Goal: Task Accomplishment & Management: Manage account settings

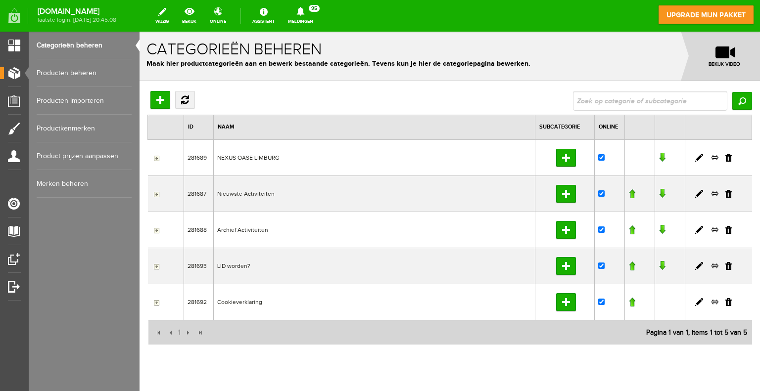
click at [82, 76] on link "Producten beheren" at bounding box center [84, 73] width 95 height 28
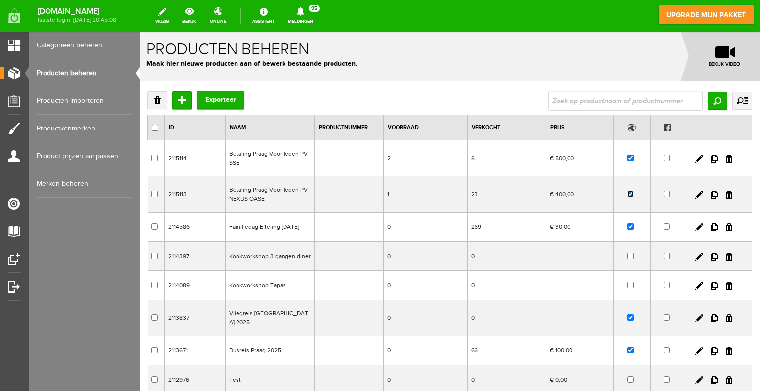
click at [627, 192] on input "checkbox" at bounding box center [630, 194] width 6 height 6
checkbox input "false"
click at [627, 160] on input "checkbox" at bounding box center [630, 158] width 6 height 6
checkbox input "false"
click at [183, 101] on input "Toevoegen" at bounding box center [182, 100] width 20 height 18
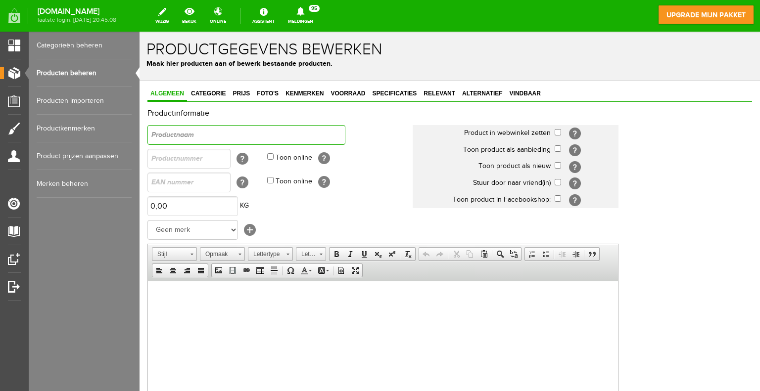
click at [222, 130] on input "text" at bounding box center [246, 135] width 198 height 20
click at [188, 134] on input "De Theater sensatie Harry Potter en het vervloekte kind" at bounding box center [246, 135] width 198 height 20
click at [164, 132] on input "De Theatersensatie Harry Potter en het vervloekte kind" at bounding box center [246, 135] width 198 height 20
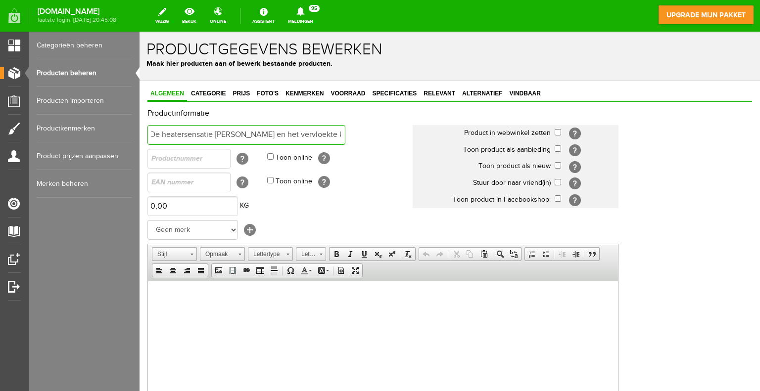
scroll to position [0, 0]
click at [344, 135] on input "De theatersensatie Harry Potter en het vervloekte kind" at bounding box center [246, 135] width 198 height 20
type input "De theatersensatie [PERSON_NAME] en het vervloekte kind + Bezoek [GEOGRAPHIC_DA…"
click at [207, 96] on span "Categorie" at bounding box center [208, 93] width 41 height 7
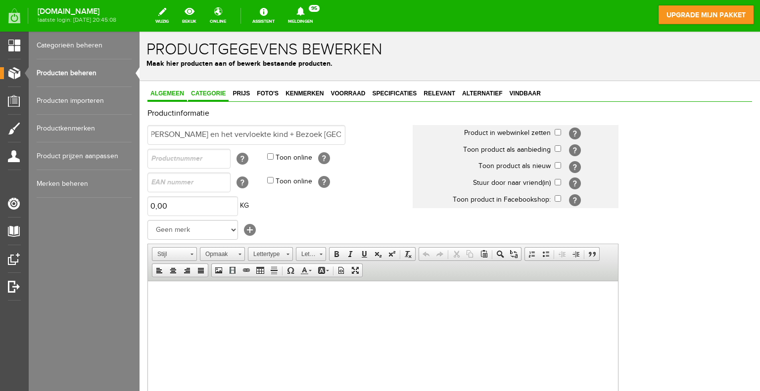
scroll to position [0, 0]
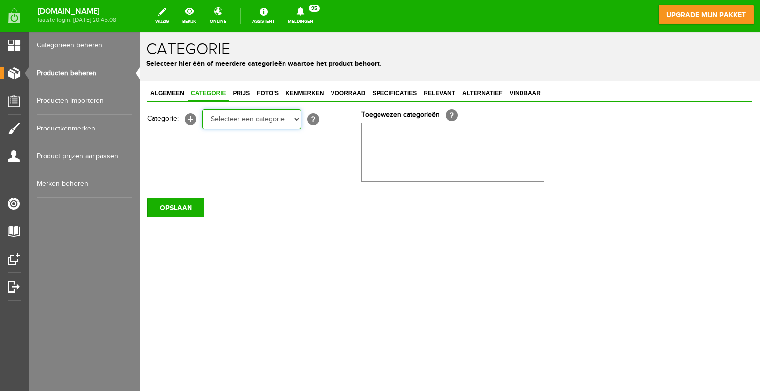
click at [288, 122] on select "Selecteer een categorie NEXUS OASE LIMBURG Bestuur Jaarprogramma - 2024 Jaarpro…" at bounding box center [251, 119] width 99 height 20
select select "281687"
click at [202, 109] on select "Selecteer een categorie NEXUS OASE LIMBURG Bestuur Jaarprogramma - 2024 Jaarpro…" at bounding box center [251, 119] width 99 height 20
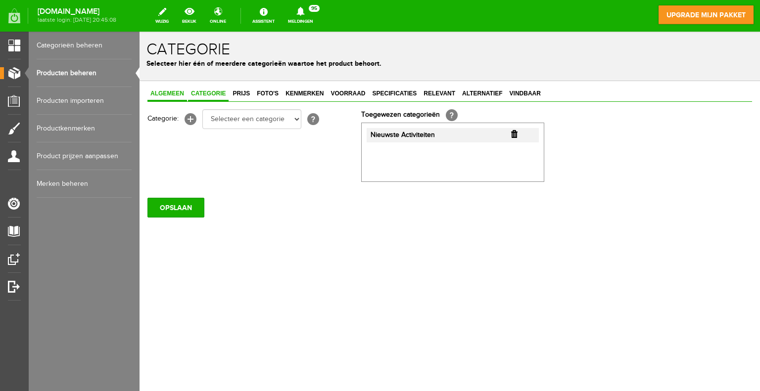
click at [170, 94] on span "Algemeen" at bounding box center [167, 93] width 40 height 7
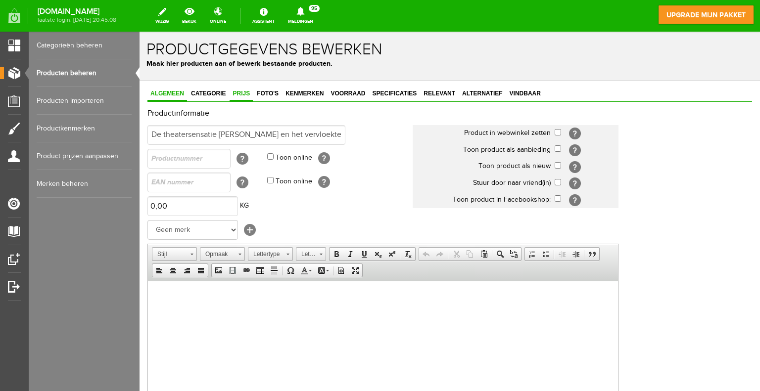
click at [246, 97] on link "Prijs" at bounding box center [240, 94] width 23 height 14
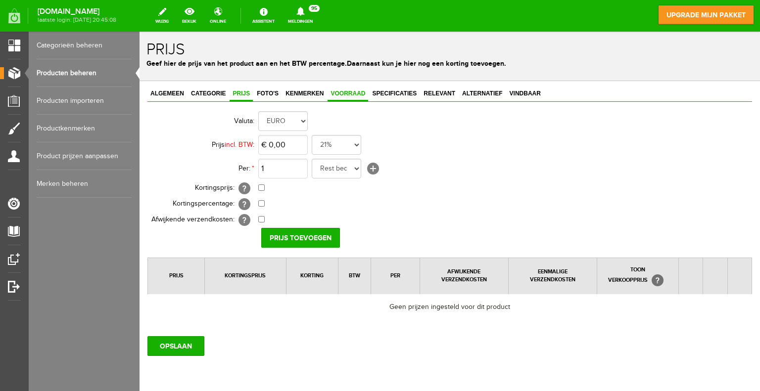
click at [350, 95] on span "Voorraad" at bounding box center [347, 93] width 41 height 7
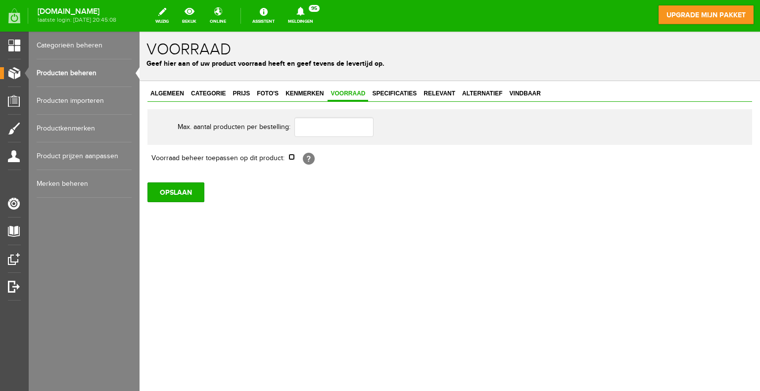
click at [293, 155] on input "checkbox" at bounding box center [291, 157] width 6 height 6
checkbox input "true"
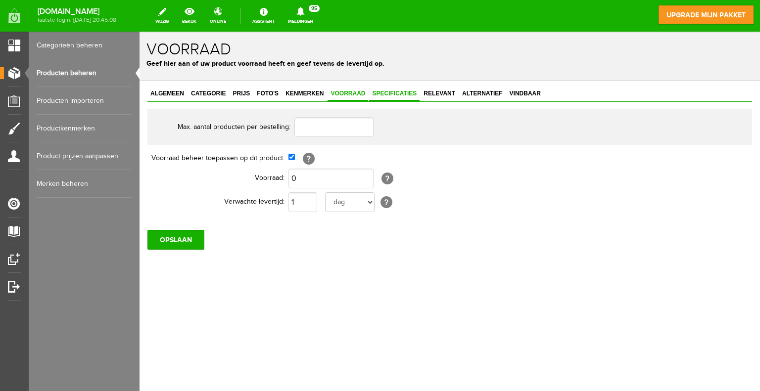
click at [384, 97] on link "Specificaties" at bounding box center [394, 94] width 50 height 14
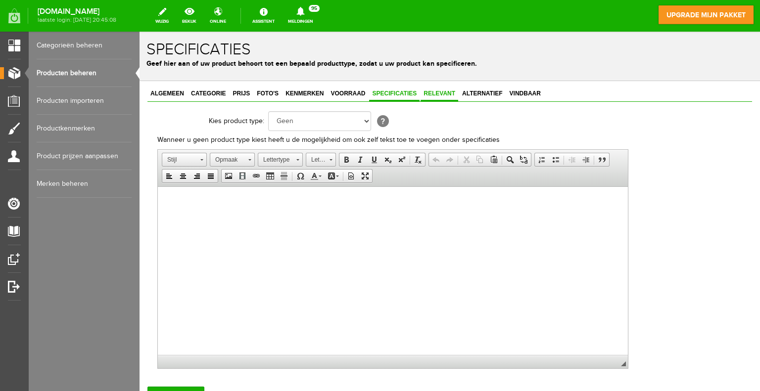
click at [442, 92] on span "Relevant" at bounding box center [439, 93] width 38 height 7
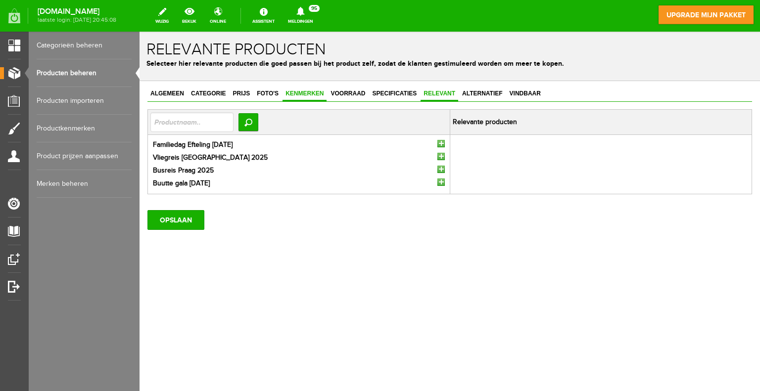
click at [311, 94] on span "Kenmerken" at bounding box center [304, 93] width 44 height 7
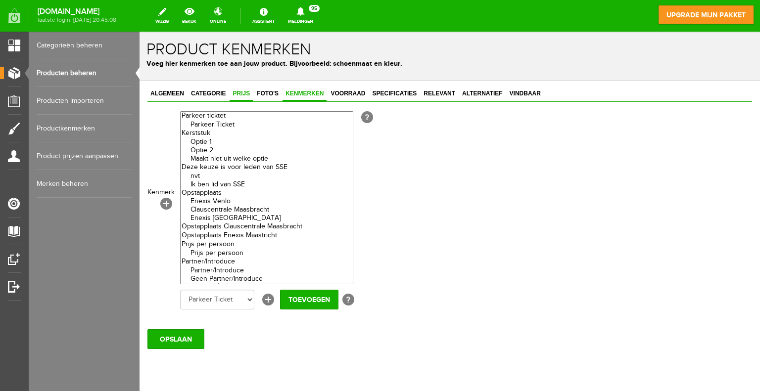
click at [241, 95] on span "Prijs" at bounding box center [240, 93] width 23 height 7
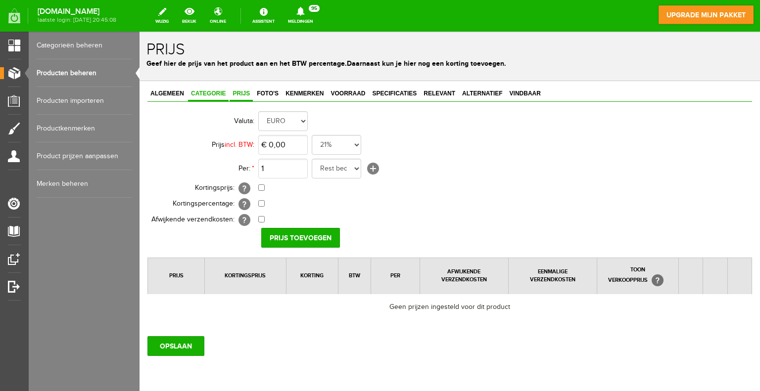
click at [200, 94] on span "Categorie" at bounding box center [208, 93] width 41 height 7
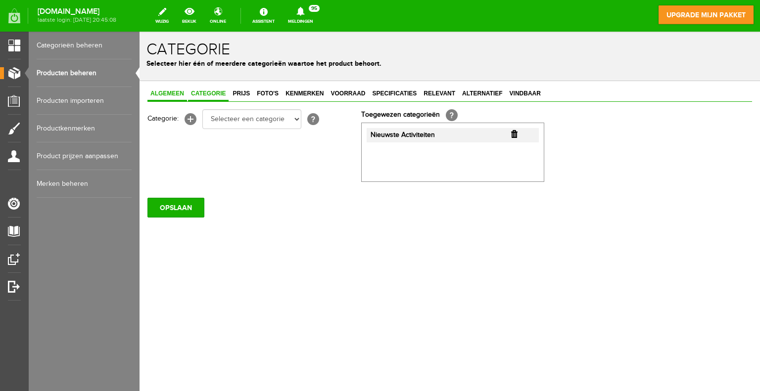
click at [174, 95] on span "Algemeen" at bounding box center [167, 93] width 40 height 7
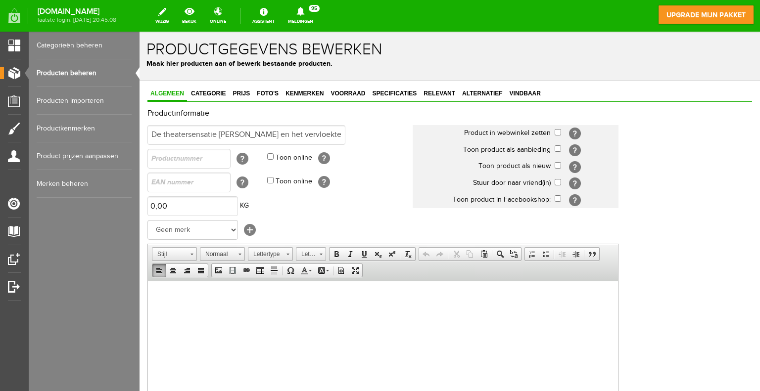
click at [191, 297] on p at bounding box center [383, 296] width 450 height 10
click at [210, 302] on span "Plakken" at bounding box center [229, 302] width 52 height 12
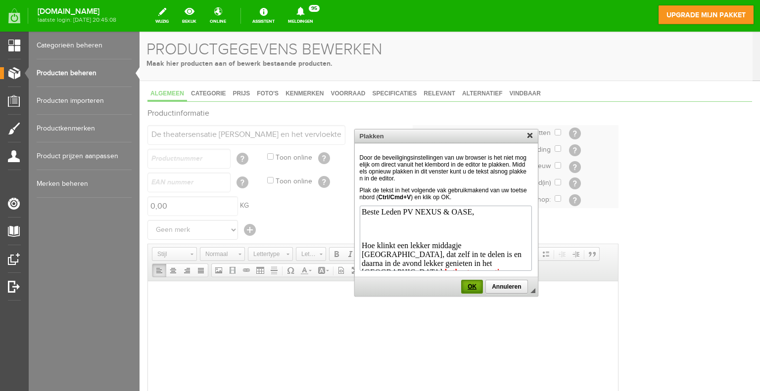
click at [473, 284] on span "OK" at bounding box center [472, 286] width 20 height 7
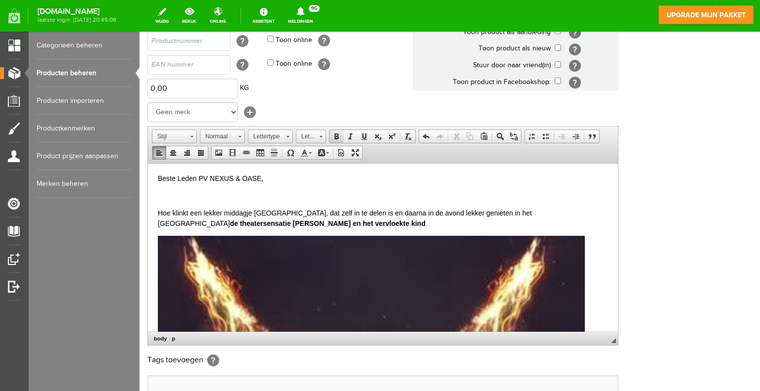
scroll to position [239, 0]
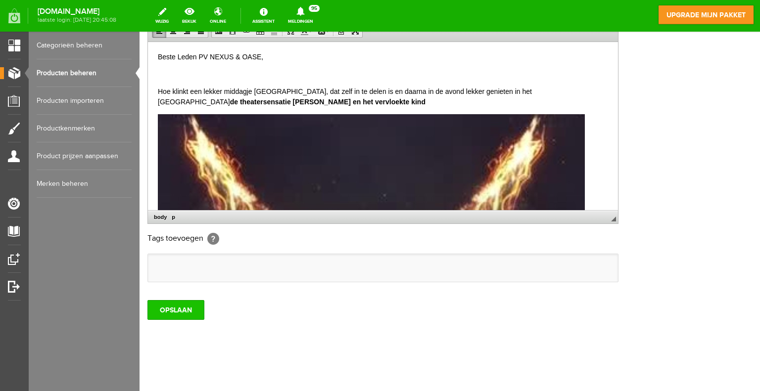
click at [186, 307] on input "OPSLAAN" at bounding box center [175, 310] width 57 height 20
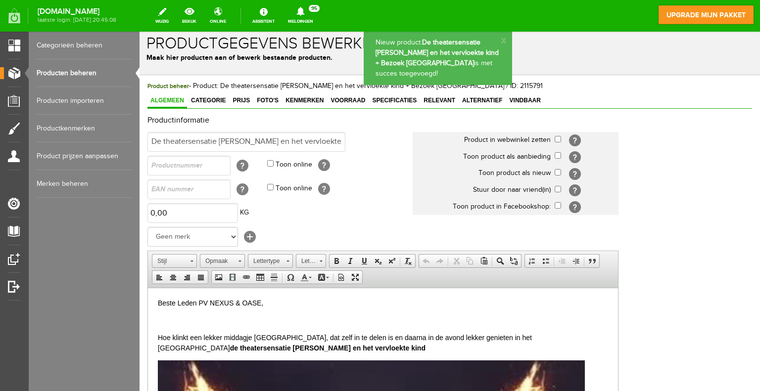
scroll to position [0, 0]
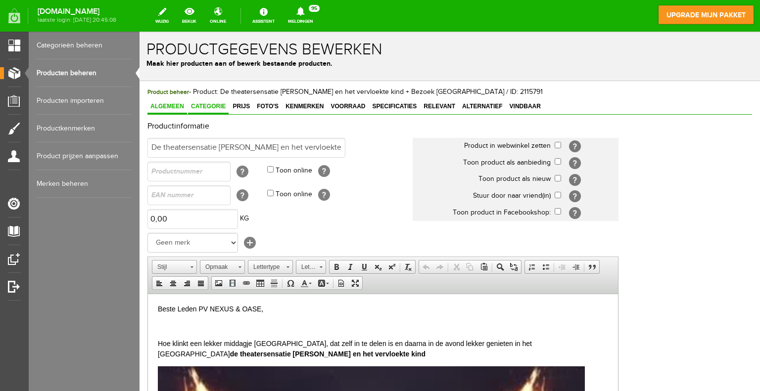
click at [217, 106] on span "Categorie" at bounding box center [208, 106] width 41 height 7
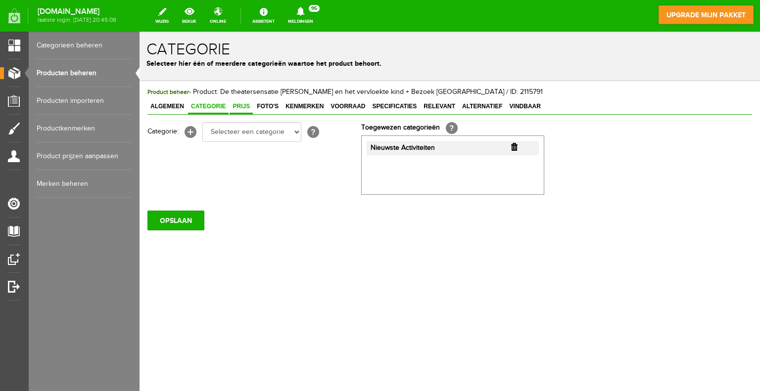
click at [243, 106] on span "Prijs" at bounding box center [240, 106] width 23 height 7
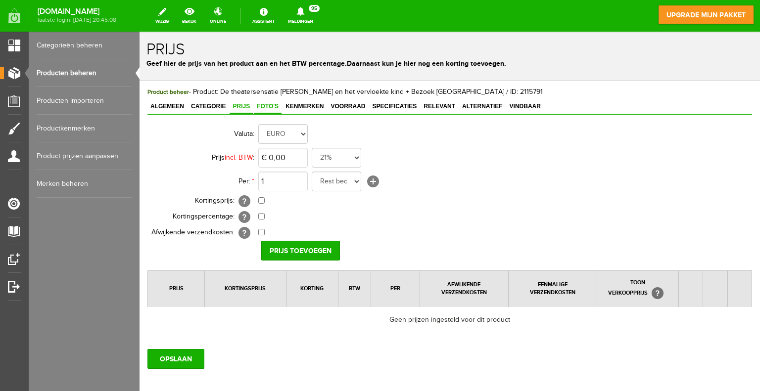
click at [272, 107] on span "Foto's" at bounding box center [268, 106] width 28 height 7
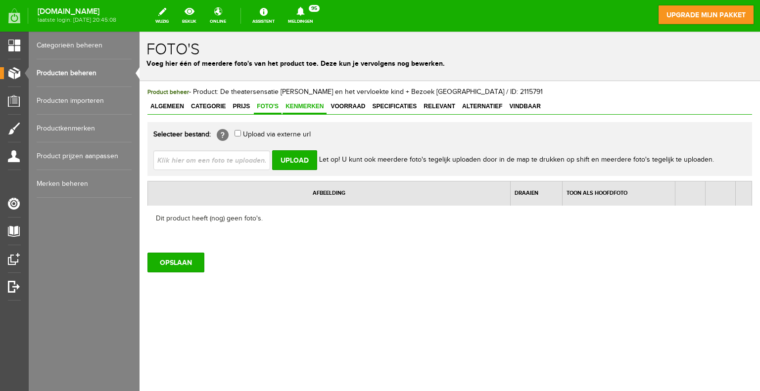
click at [296, 104] on span "Kenmerken" at bounding box center [304, 106] width 44 height 7
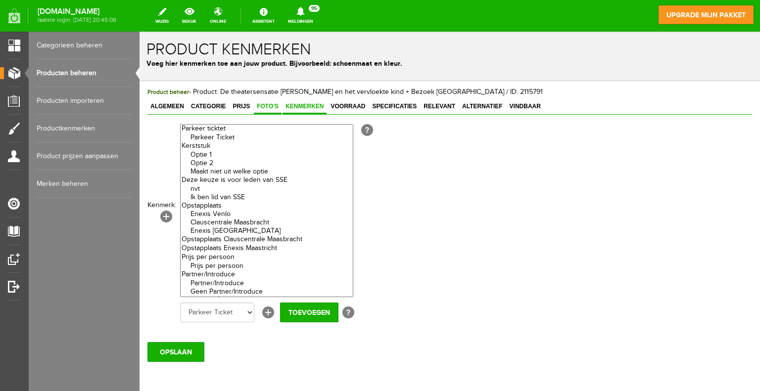
click at [271, 105] on span "Foto's" at bounding box center [268, 106] width 28 height 7
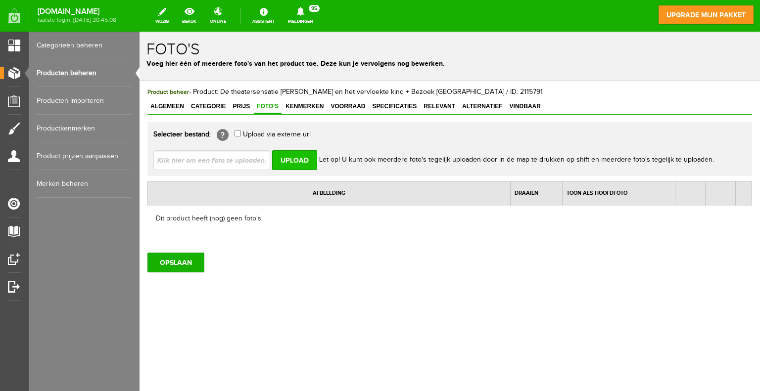
click at [304, 157] on input "Upload" at bounding box center [294, 160] width 45 height 20
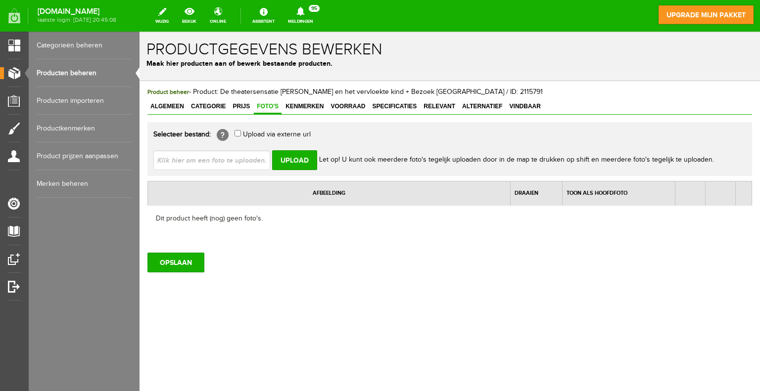
click at [211, 163] on input "file" at bounding box center [215, 159] width 125 height 19
type input "C:\fakepath\Schermafbeelding [DATE] 103848.jpg"
type input "Schermafbeelding [DATE] 103848.jpg"
click at [302, 162] on input "Upload" at bounding box center [294, 160] width 45 height 20
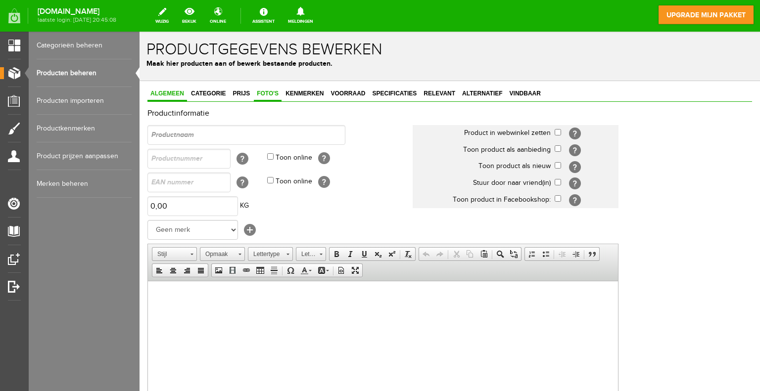
click at [269, 90] on span "Foto's" at bounding box center [268, 93] width 28 height 7
click at [269, 94] on span "Foto's" at bounding box center [268, 93] width 28 height 7
click at [79, 74] on link "Producten beheren" at bounding box center [84, 73] width 95 height 28
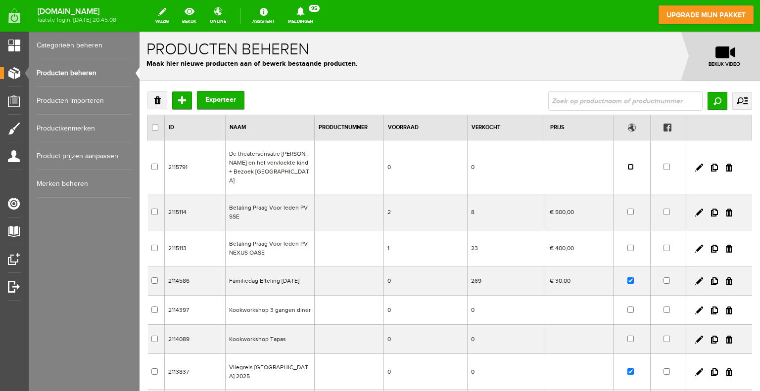
click at [627, 164] on input "checkbox" at bounding box center [630, 167] width 6 height 6
checkbox input "true"
click at [695, 164] on link at bounding box center [699, 168] width 8 height 8
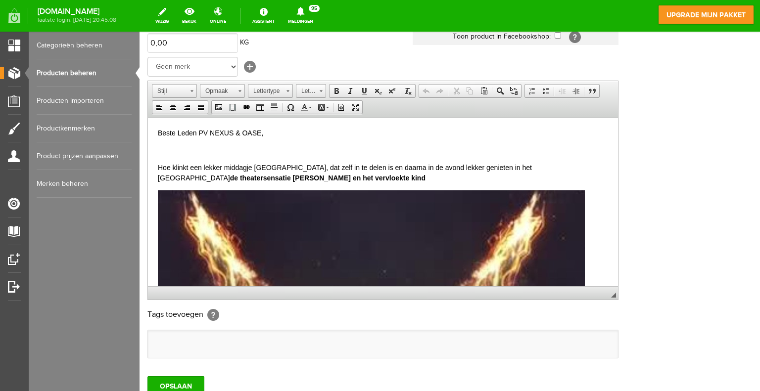
scroll to position [5, 0]
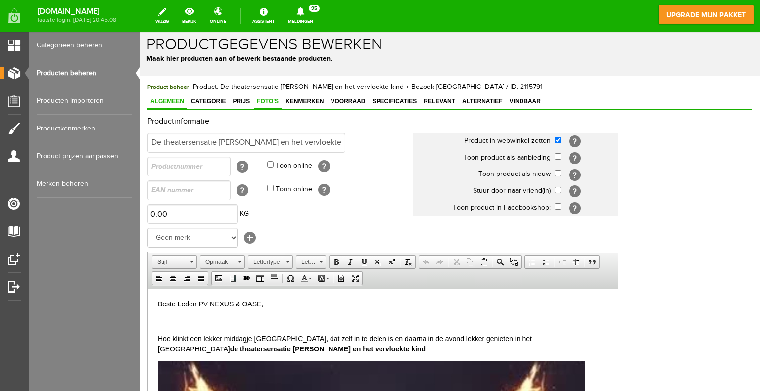
click at [267, 100] on span "Foto's" at bounding box center [268, 101] width 28 height 7
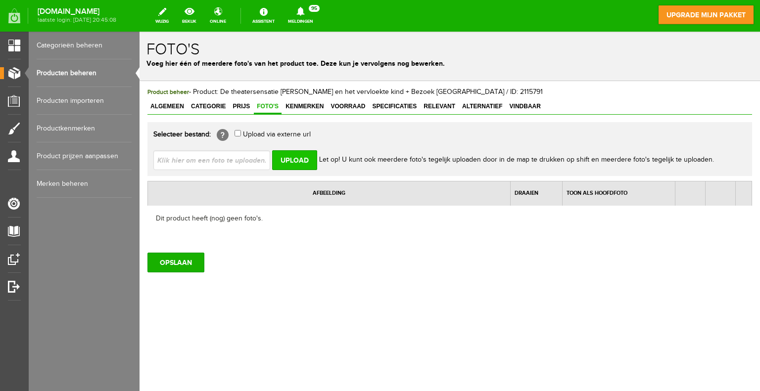
click at [284, 159] on input "Upload" at bounding box center [294, 160] width 45 height 20
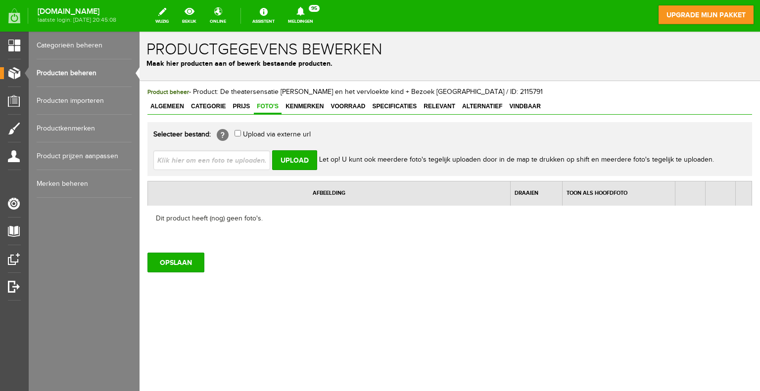
click at [221, 158] on input "file" at bounding box center [215, 159] width 125 height 19
type input "C:\fakepath\Schermafbeelding [DATE] 103848.jpg"
type input "Schermafbeelding [DATE] 103848.jpg"
click at [286, 158] on input "Upload" at bounding box center [294, 160] width 45 height 20
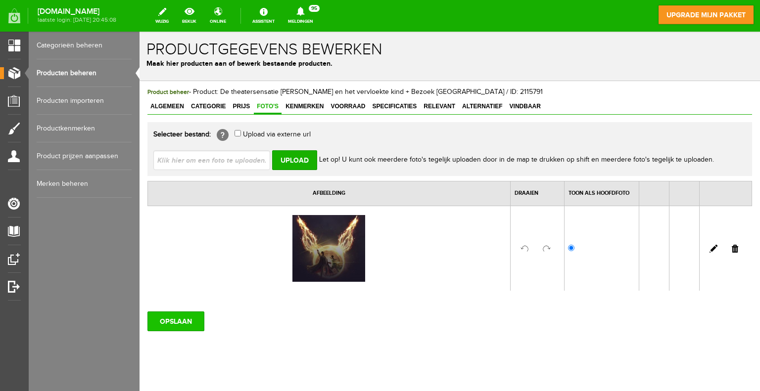
click at [186, 320] on input "OPSLAAN" at bounding box center [175, 322] width 57 height 20
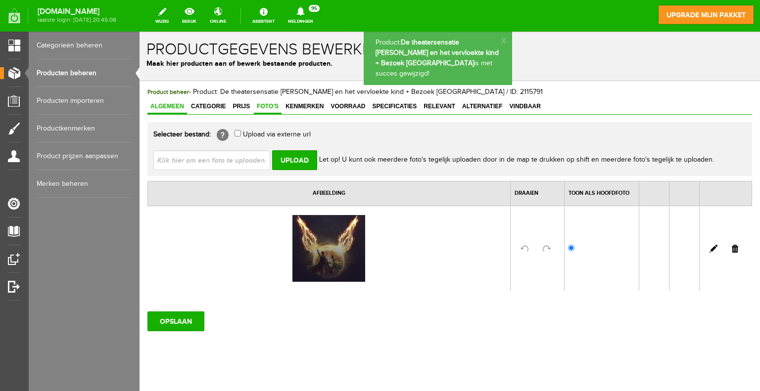
click at [174, 107] on span "Algemeen" at bounding box center [167, 106] width 40 height 7
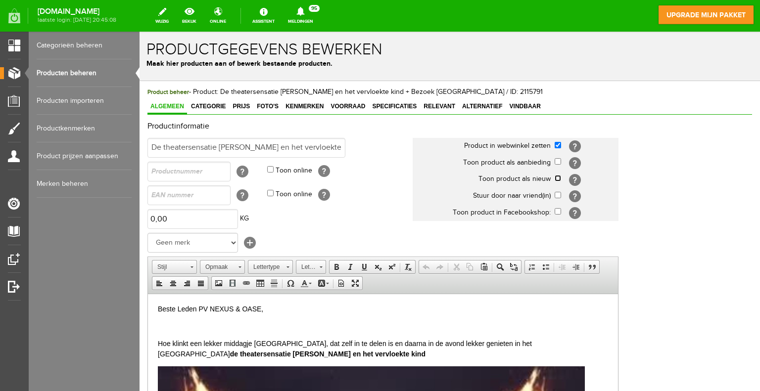
click at [556, 178] on input "checkbox" at bounding box center [557, 178] width 6 height 6
checkbox input "true"
click at [77, 45] on link "Categorieën beheren" at bounding box center [84, 46] width 95 height 28
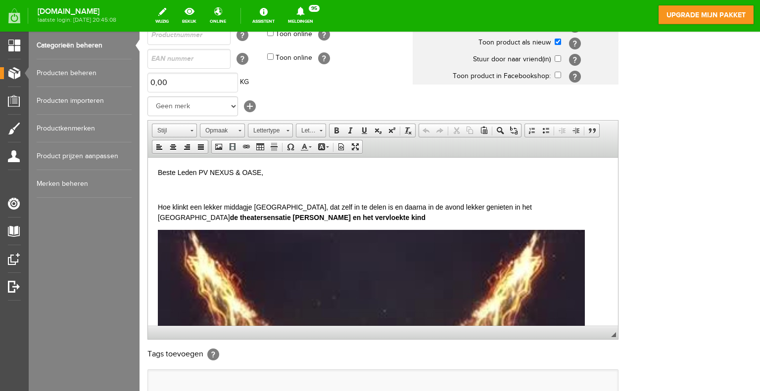
scroll to position [252, 0]
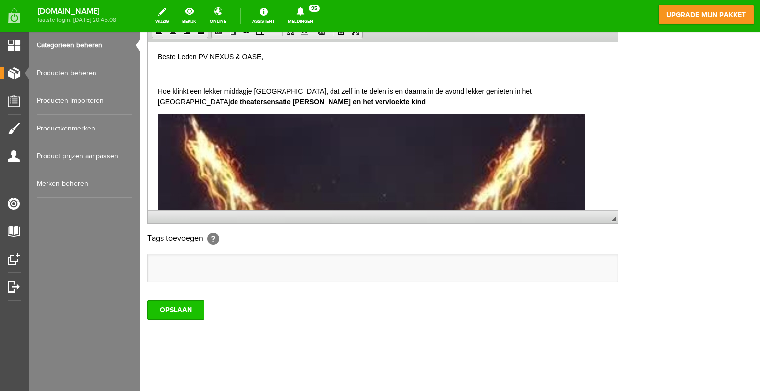
click at [185, 310] on input "OPSLAAN" at bounding box center [175, 310] width 57 height 20
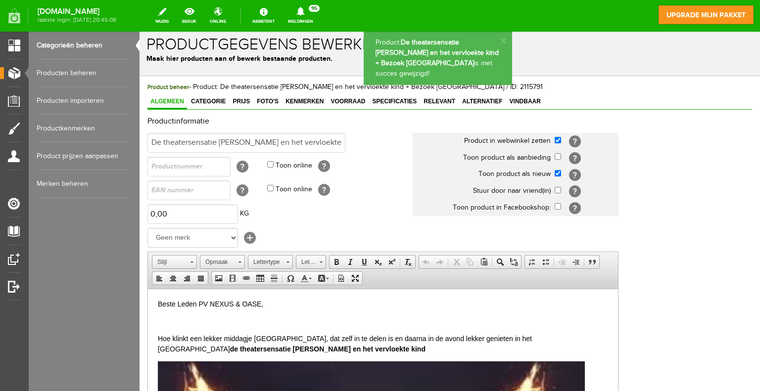
scroll to position [0, 0]
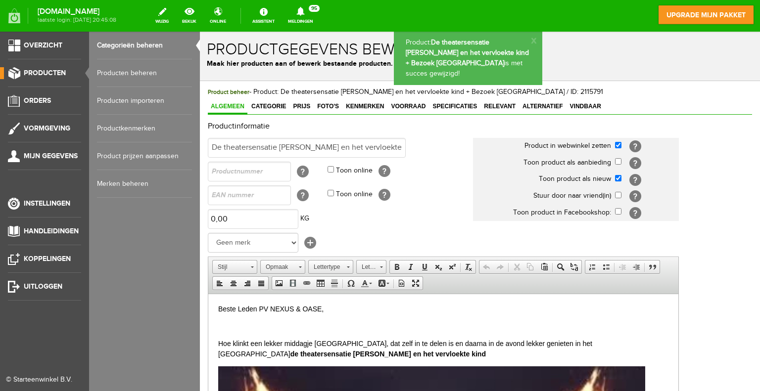
click at [115, 69] on link "Producten beheren" at bounding box center [144, 73] width 95 height 28
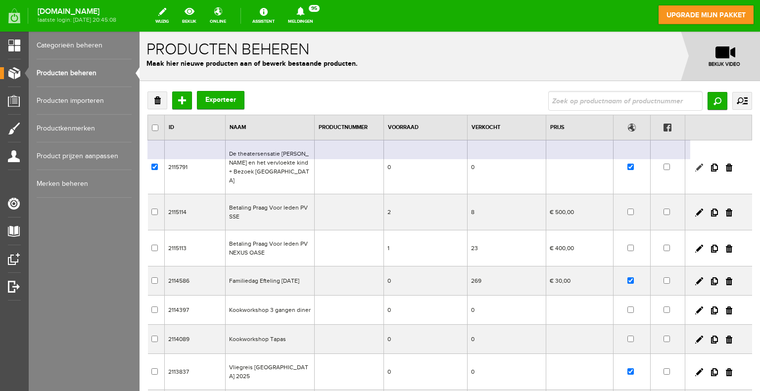
click at [695, 164] on link at bounding box center [699, 168] width 8 height 8
checkbox input "true"
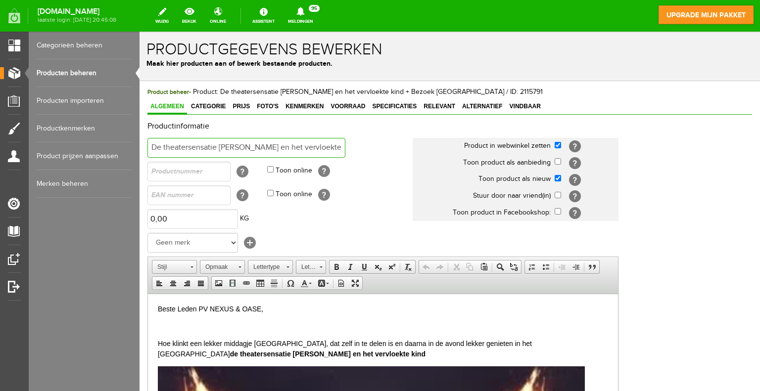
click at [338, 147] on input "De theatersensatie [PERSON_NAME] en het vervloekte kind + Bezoek [GEOGRAPHIC_DA…" at bounding box center [246, 148] width 198 height 20
drag, startPoint x: 336, startPoint y: 145, endPoint x: 374, endPoint y: 144, distance: 37.6
click at [374, 144] on td "De theatersensatie [PERSON_NAME] en het vervloekte kind + Bezoek [GEOGRAPHIC_DA…" at bounding box center [279, 148] width 265 height 24
click at [338, 146] on input "De theatersensatie [PERSON_NAME] en het vervloekte kind + Bezoek [GEOGRAPHIC_DA…" at bounding box center [246, 148] width 198 height 20
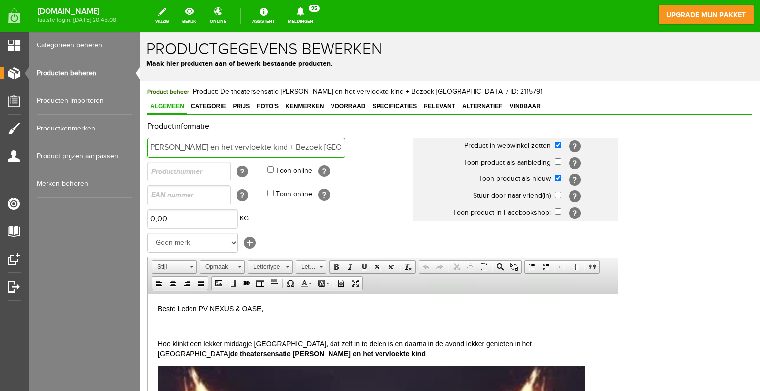
click at [341, 147] on input "De theatersensatie [PERSON_NAME] en het vervloekte kind + Bezoek [GEOGRAPHIC_DA…" at bounding box center [246, 148] width 198 height 20
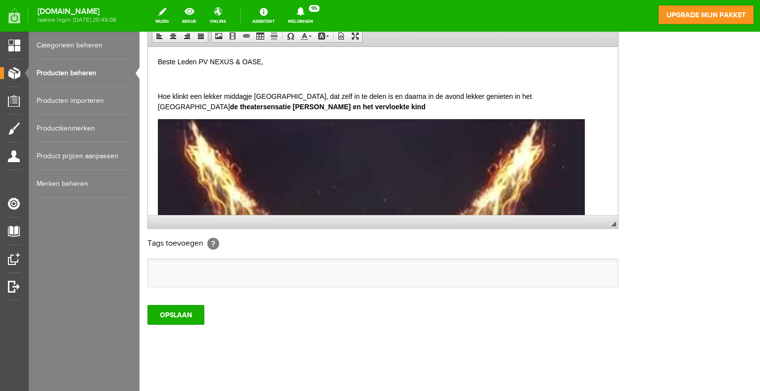
scroll to position [252, 0]
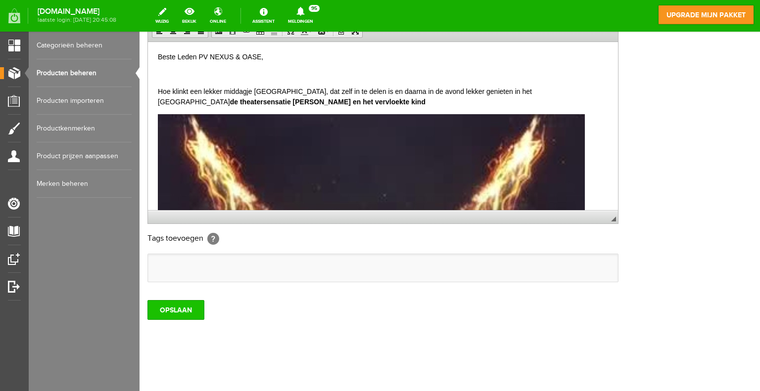
type input "De theatersensatie [PERSON_NAME] en het vervloekte kind + Bezoek [GEOGRAPHIC_DA…"
click at [177, 308] on input "OPSLAAN" at bounding box center [175, 310] width 57 height 20
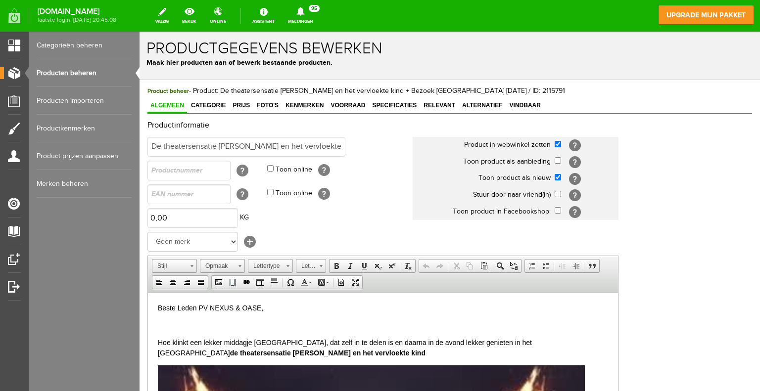
scroll to position [0, 0]
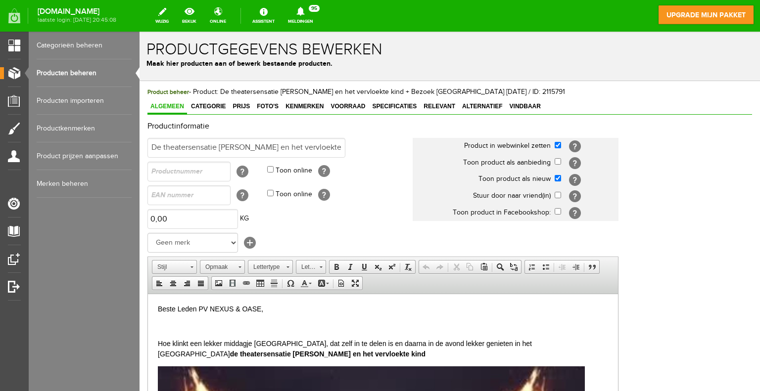
click at [61, 45] on link "Categorieën beheren" at bounding box center [84, 46] width 95 height 28
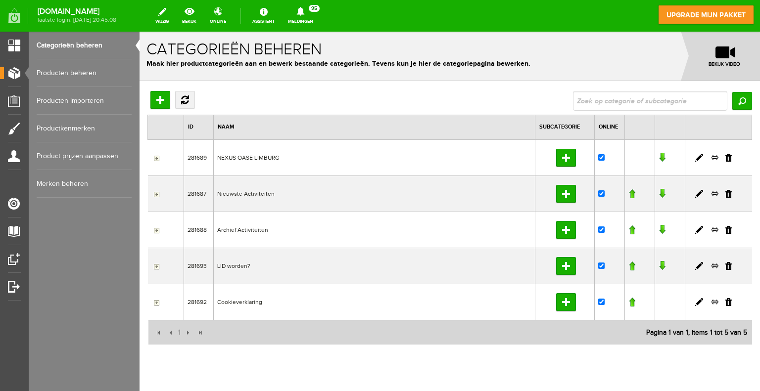
click at [79, 79] on link "Producten beheren" at bounding box center [84, 73] width 95 height 28
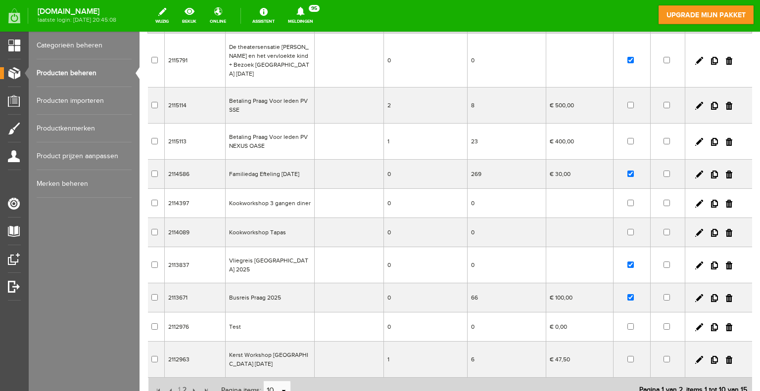
scroll to position [86, 0]
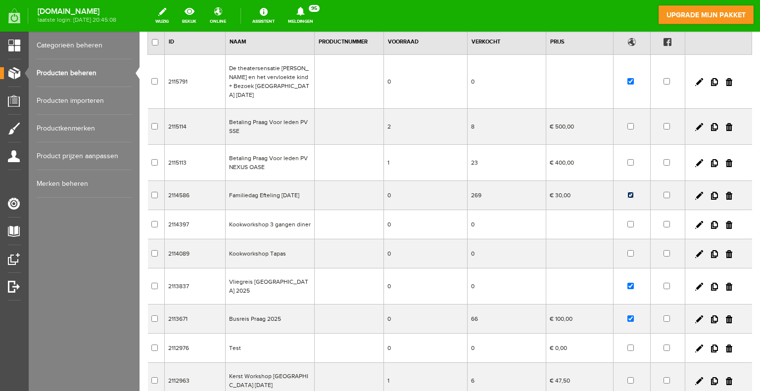
click at [627, 192] on input "checkbox" at bounding box center [630, 195] width 6 height 6
checkbox input "false"
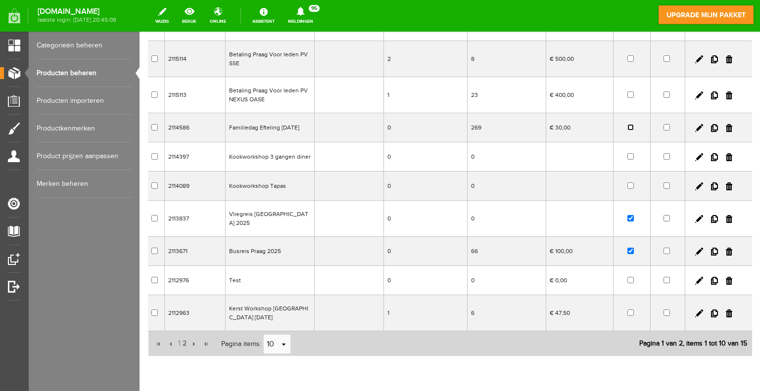
scroll to position [184, 0]
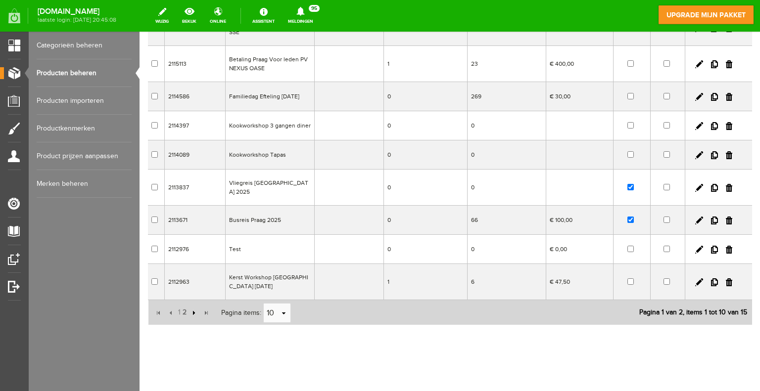
click at [191, 308] on input "button" at bounding box center [192, 313] width 11 height 11
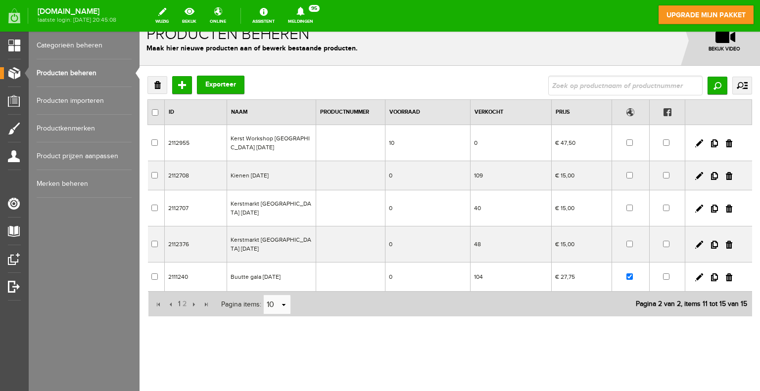
scroll to position [15, 0]
click at [695, 174] on link at bounding box center [699, 176] width 8 height 8
checkbox input "true"
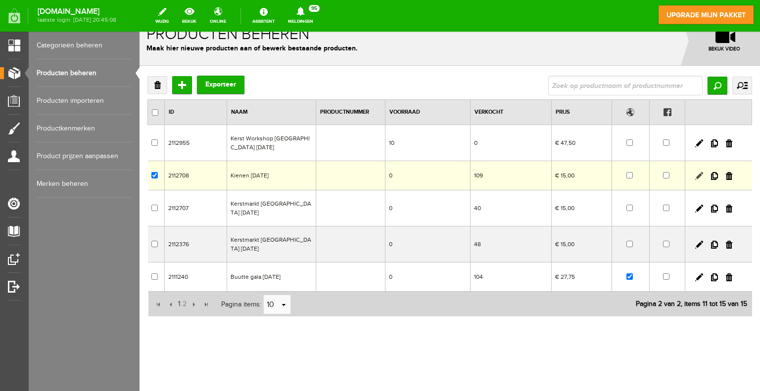
click at [695, 176] on link at bounding box center [699, 176] width 8 height 8
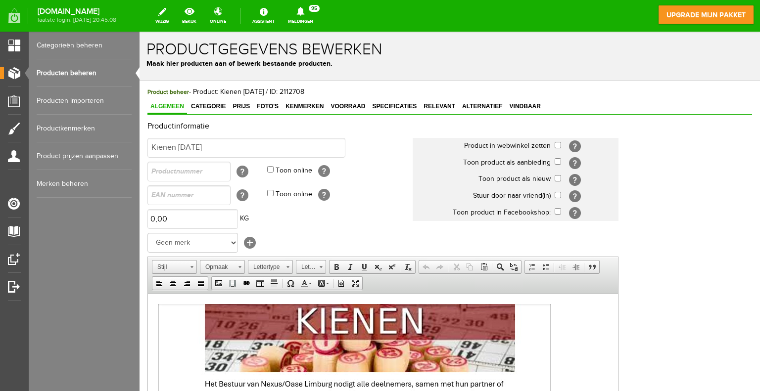
scroll to position [0, 0]
drag, startPoint x: 243, startPoint y: 144, endPoint x: 237, endPoint y: 146, distance: 5.8
click at [238, 145] on input "Kienen [DATE]" at bounding box center [246, 148] width 198 height 20
drag, startPoint x: 185, startPoint y: 146, endPoint x: 178, endPoint y: 146, distance: 7.9
click at [178, 146] on input "Kienen [DATE]" at bounding box center [246, 148] width 198 height 20
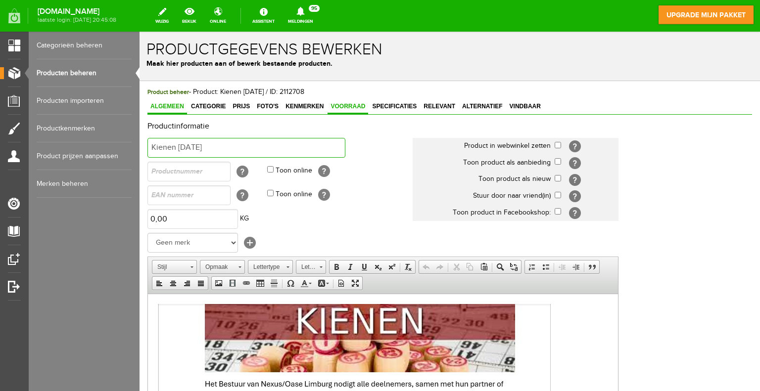
type input "Kienen [DATE]"
click at [343, 105] on span "Voorraad" at bounding box center [347, 106] width 41 height 7
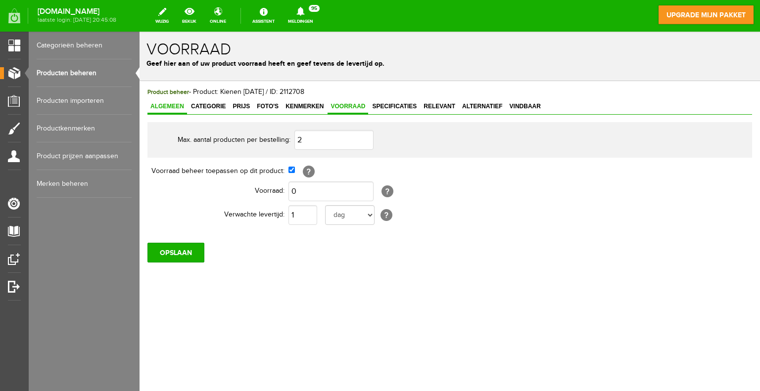
click at [175, 106] on span "Algemeen" at bounding box center [167, 106] width 40 height 7
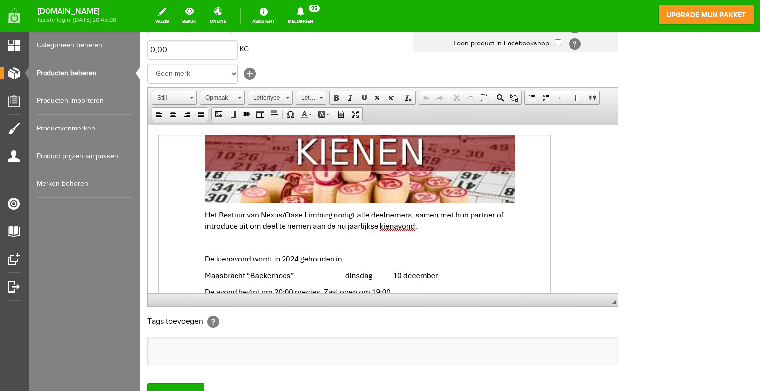
scroll to position [247, 0]
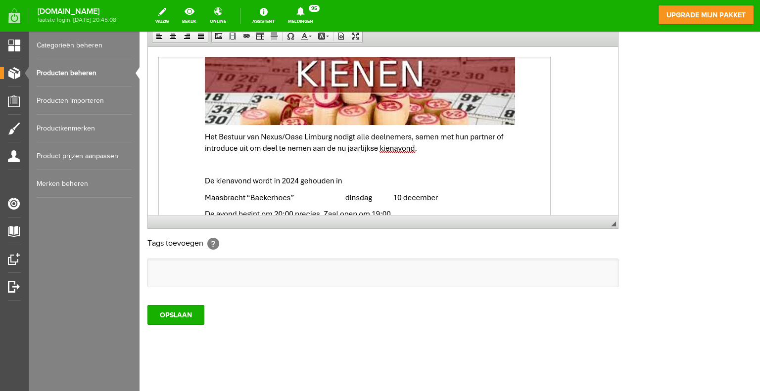
click at [296, 181] on img at bounding box center [354, 262] width 393 height 412
click at [585, 145] on p at bounding box center [383, 263] width 450 height 415
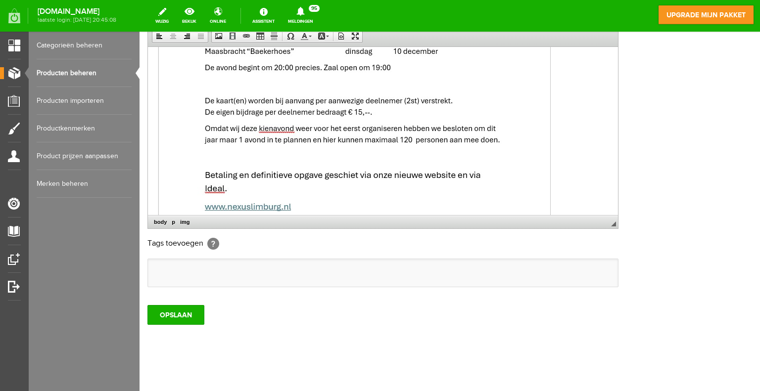
click at [574, 137] on p at bounding box center [383, 117] width 450 height 415
click at [566, 143] on p at bounding box center [383, 117] width 450 height 415
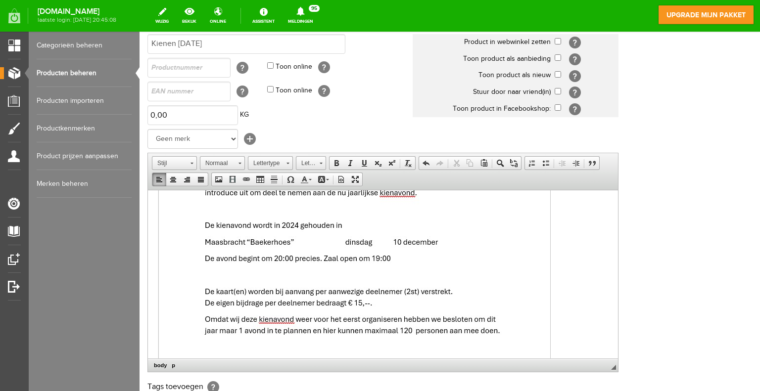
scroll to position [0, 0]
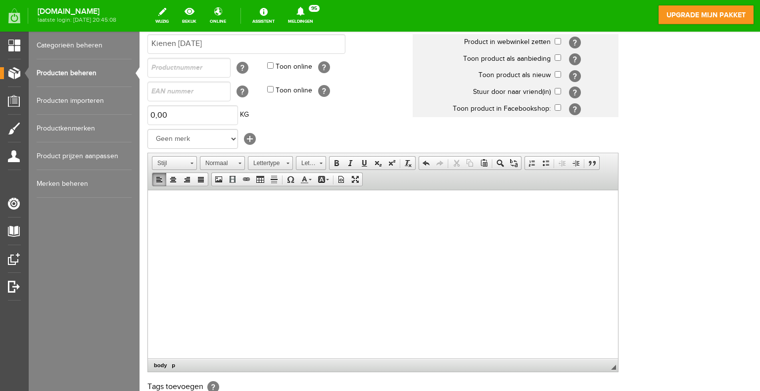
drag, startPoint x: 221, startPoint y: 229, endPoint x: 182, endPoint y: 219, distance: 39.6
click at [182, 220] on html at bounding box center [383, 205] width 470 height 30
click at [197, 213] on span "Plakken" at bounding box center [214, 213] width 52 height 12
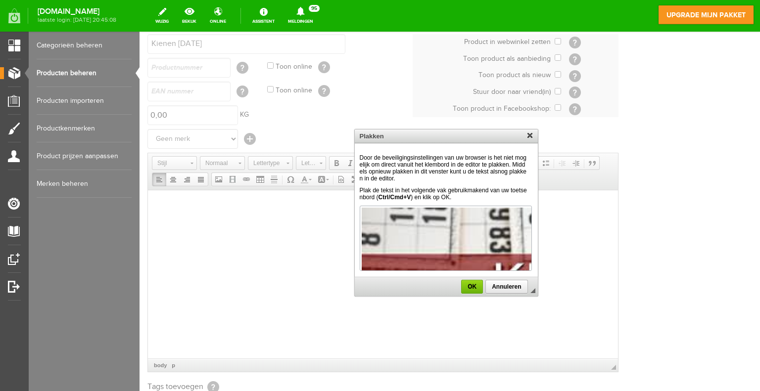
scroll to position [1, 0]
click at [473, 285] on span "OK" at bounding box center [472, 286] width 20 height 7
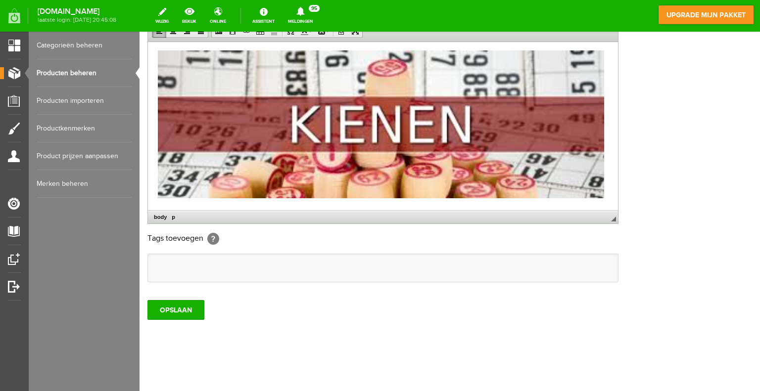
scroll to position [0, 0]
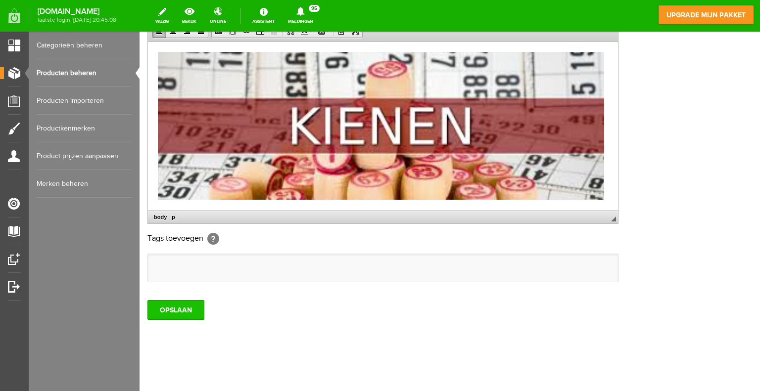
click at [178, 309] on input "OPSLAAN" at bounding box center [175, 310] width 57 height 20
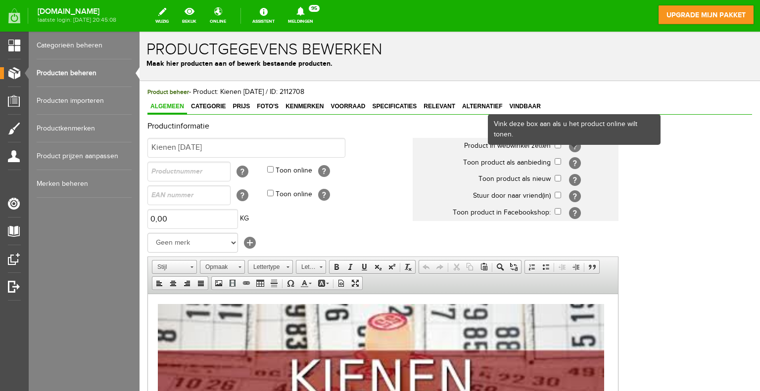
click at [556, 144] on div "Vink deze box aan als u het product online wilt tonen." at bounding box center [574, 129] width 173 height 31
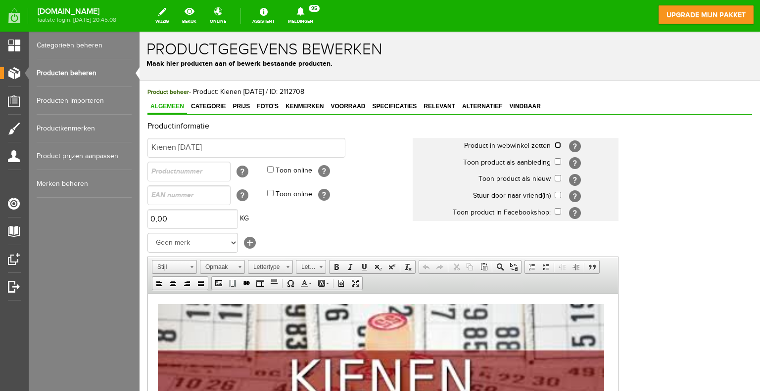
click at [556, 146] on input "checkbox" at bounding box center [557, 145] width 6 height 6
checkbox input "true"
click at [555, 162] on input "checkbox" at bounding box center [557, 161] width 6 height 6
checkbox input "true"
click at [557, 178] on input "checkbox" at bounding box center [557, 178] width 6 height 6
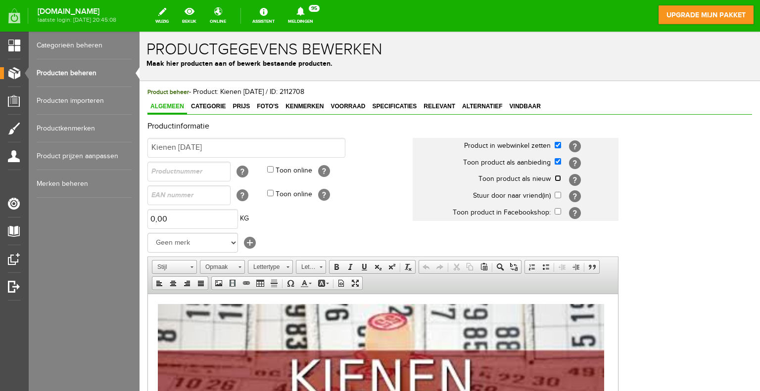
checkbox input "true"
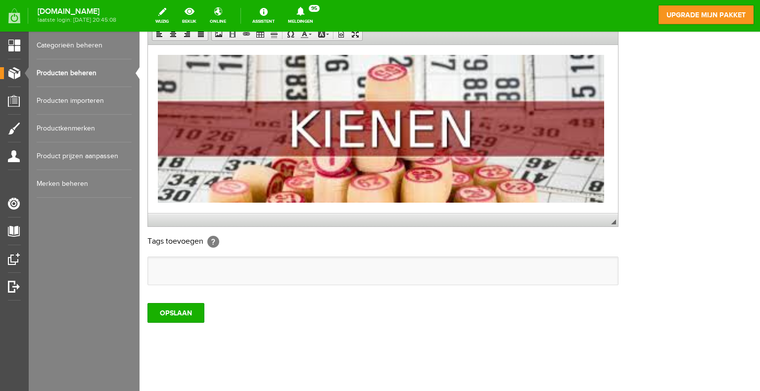
scroll to position [252, 0]
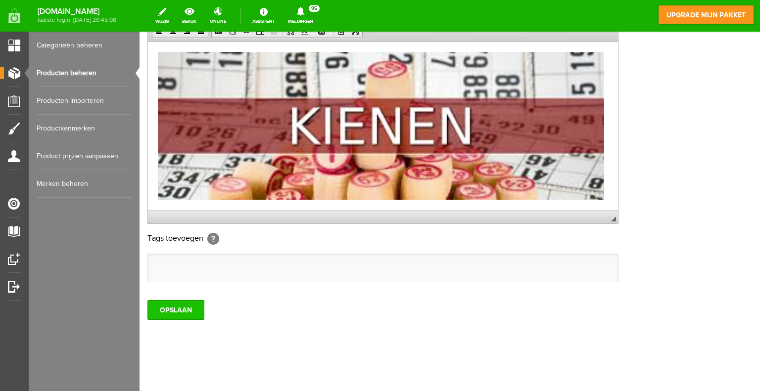
click at [170, 310] on input "OPSLAAN" at bounding box center [175, 310] width 57 height 20
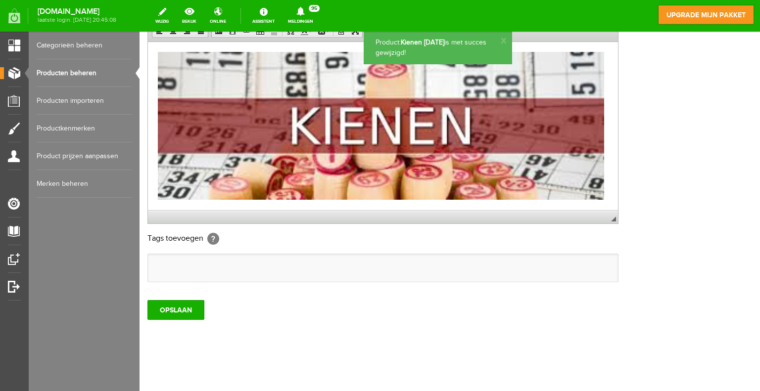
scroll to position [0, 0]
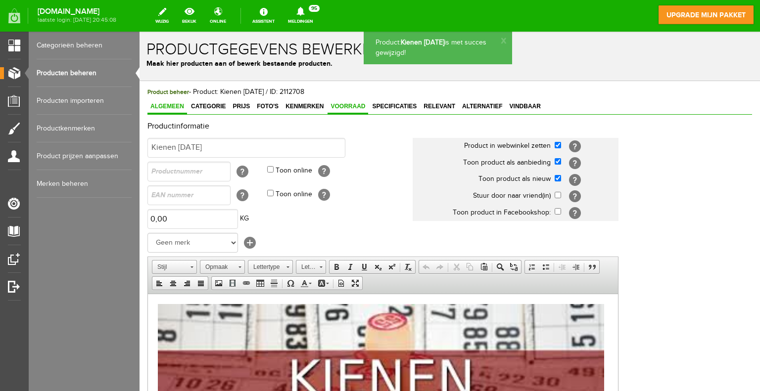
click at [347, 108] on span "Voorraad" at bounding box center [347, 106] width 41 height 7
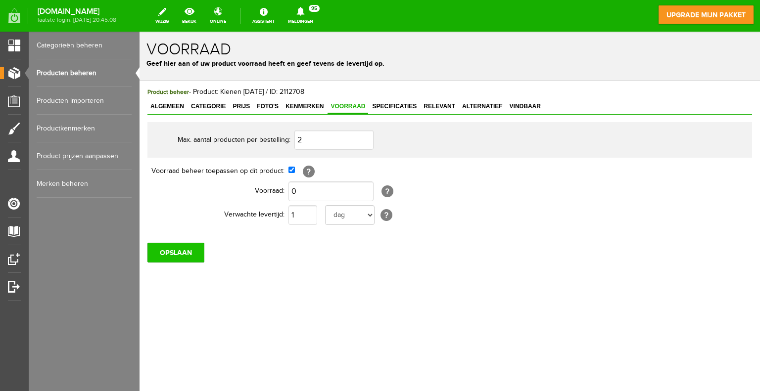
click at [182, 256] on input "OPSLAAN" at bounding box center [175, 253] width 57 height 20
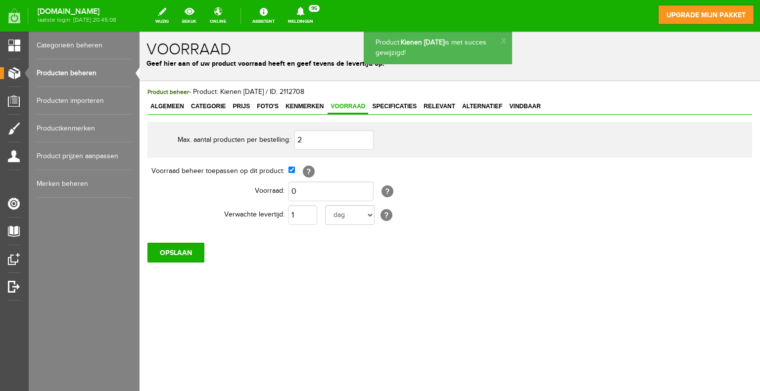
click at [84, 71] on link "Producten beheren" at bounding box center [84, 73] width 95 height 28
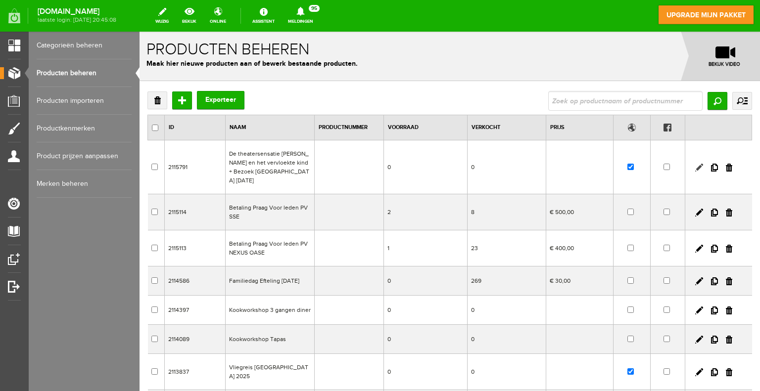
click at [695, 164] on link at bounding box center [699, 168] width 8 height 8
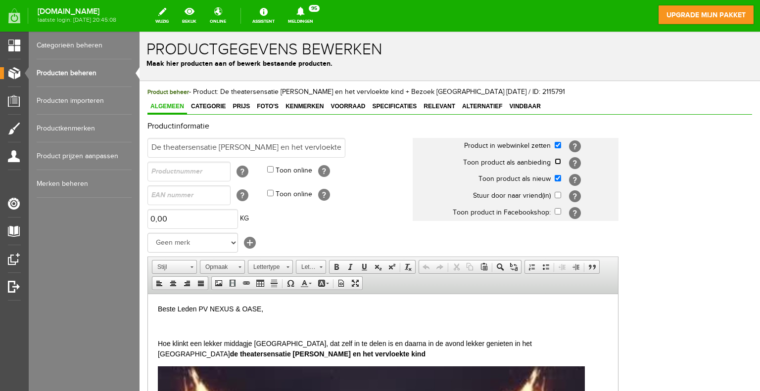
click at [555, 161] on input "checkbox" at bounding box center [557, 161] width 6 height 6
checkbox input "true"
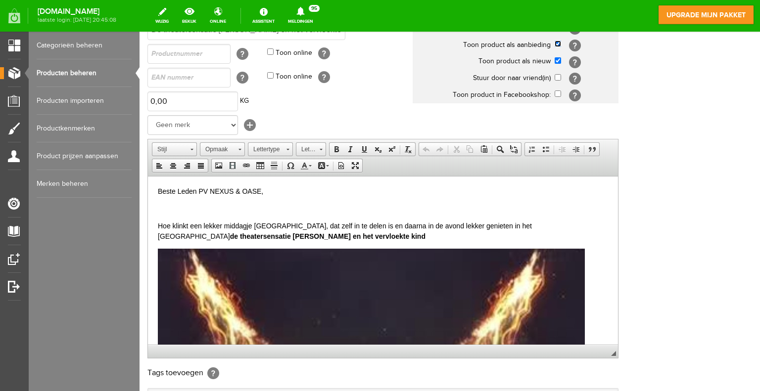
scroll to position [252, 0]
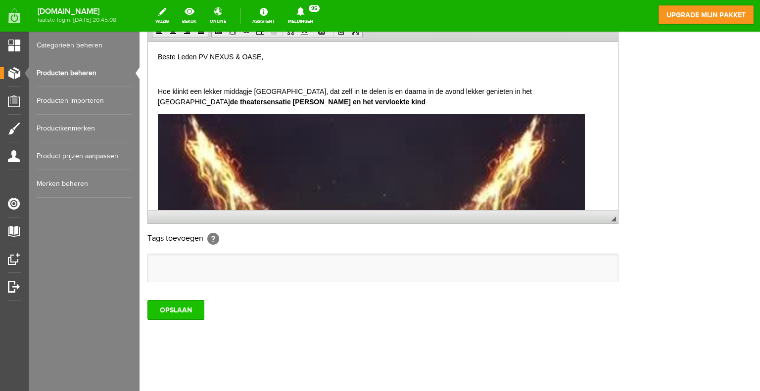
click at [170, 311] on input "OPSLAAN" at bounding box center [175, 310] width 57 height 20
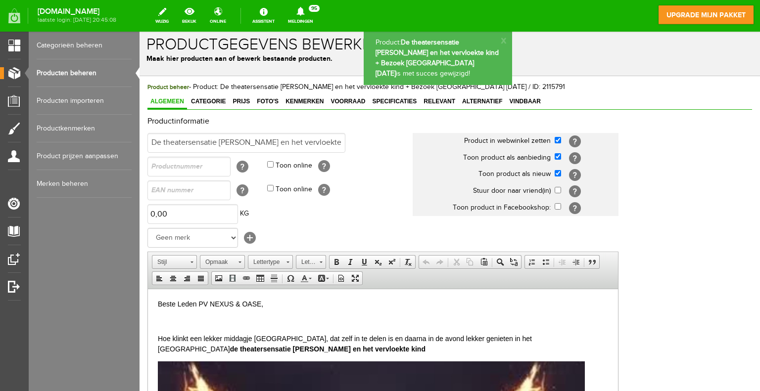
scroll to position [0, 0]
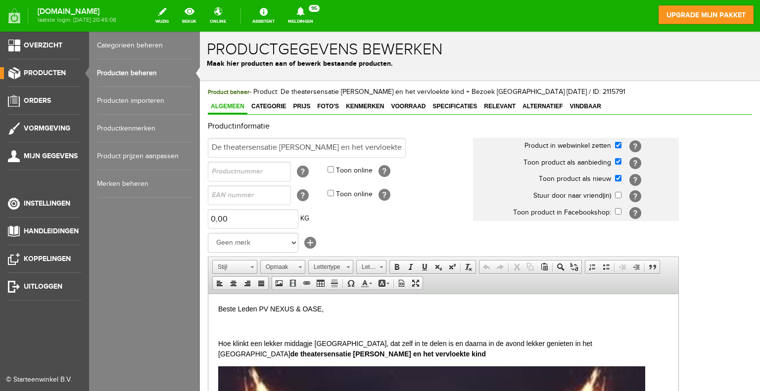
click at [124, 43] on link "Categorieën beheren" at bounding box center [144, 46] width 95 height 28
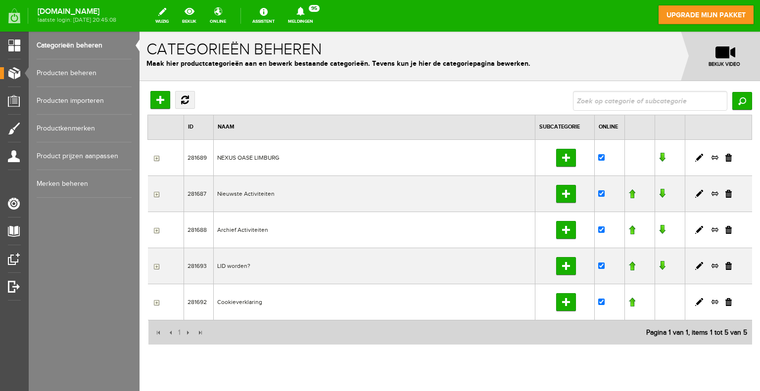
click at [157, 158] on input "button" at bounding box center [155, 158] width 8 height 8
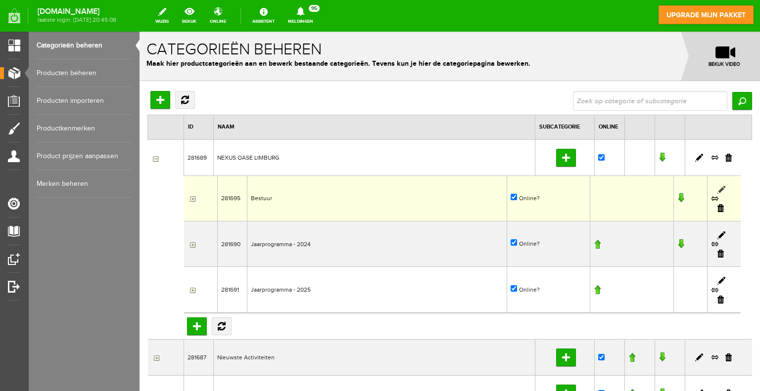
click at [717, 187] on link at bounding box center [721, 190] width 8 height 8
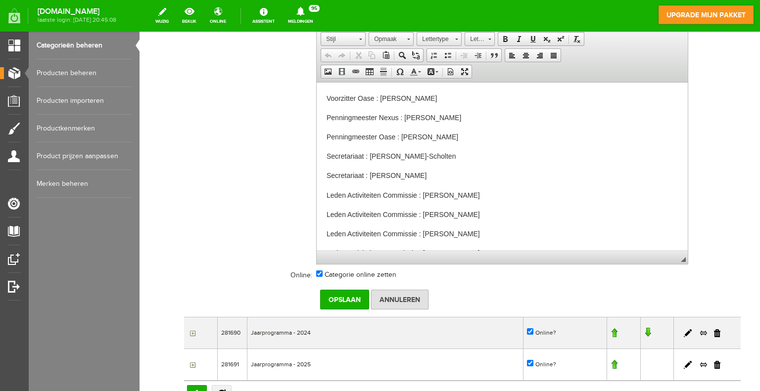
scroll to position [285, 0]
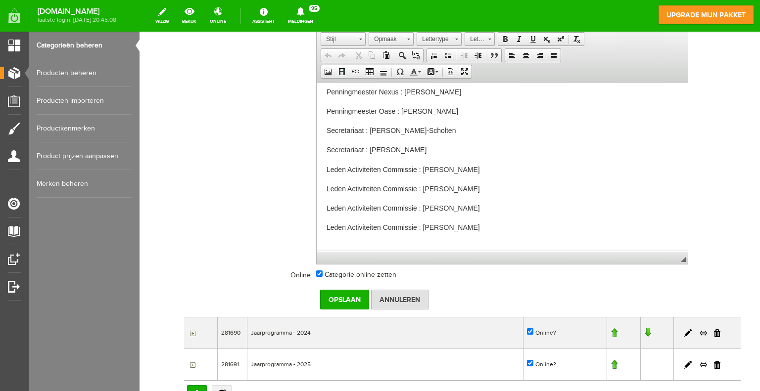
click at [231, 142] on th at bounding box center [266, 147] width 99 height 240
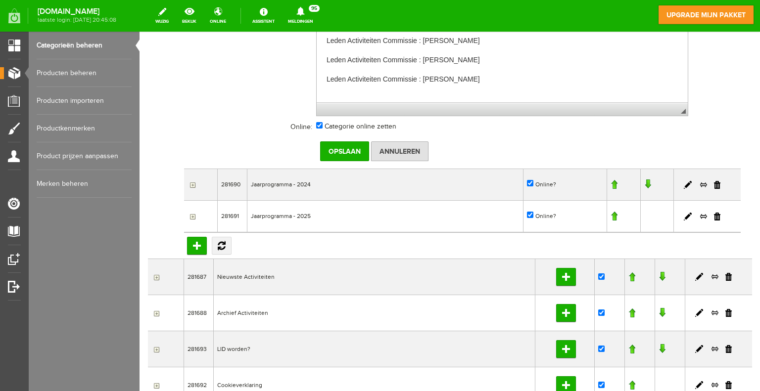
scroll to position [445, 0]
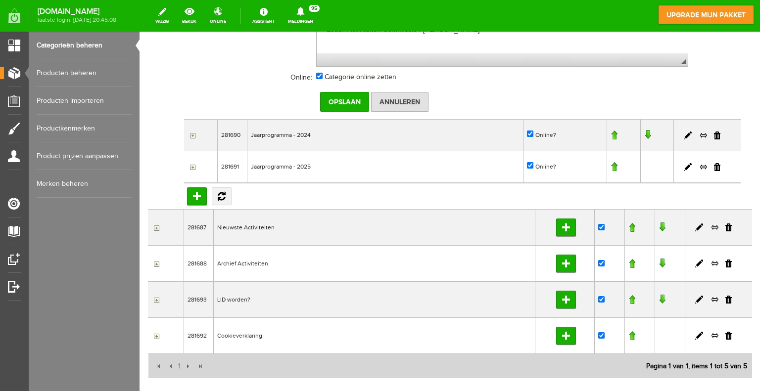
click at [157, 262] on input "button" at bounding box center [155, 264] width 8 height 8
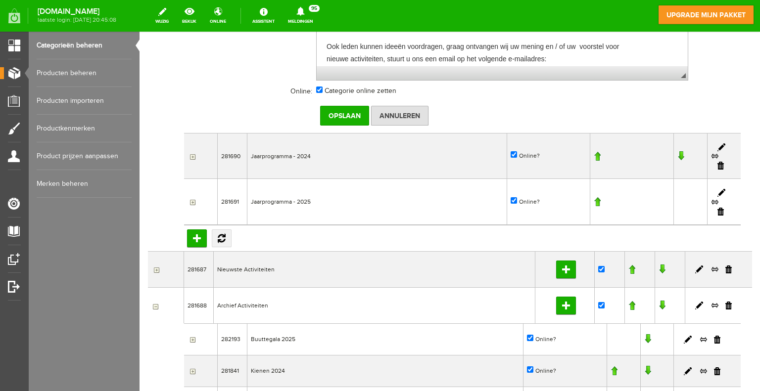
click at [155, 266] on input "button" at bounding box center [155, 270] width 8 height 8
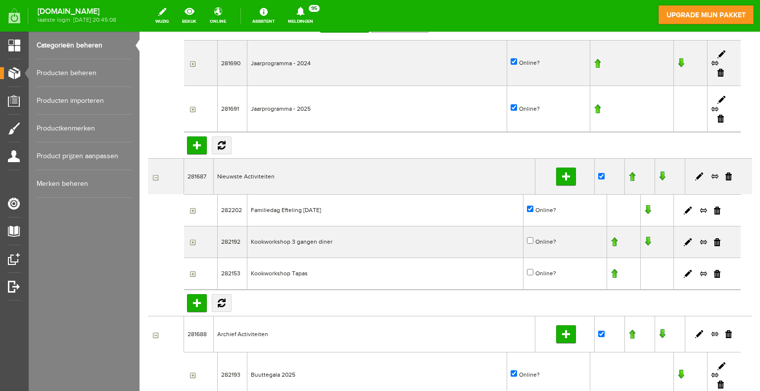
scroll to position [544, 0]
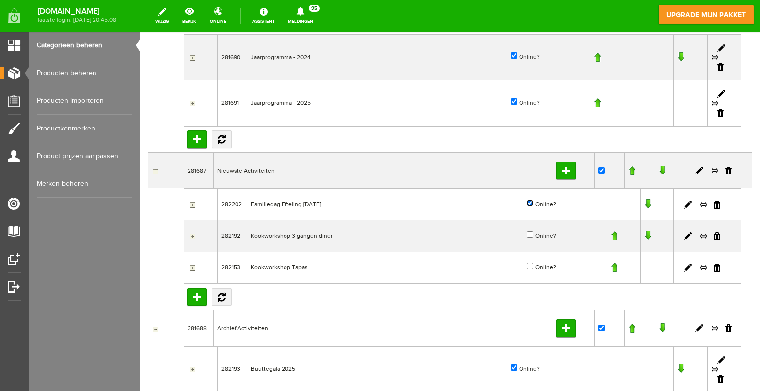
click at [527, 200] on input "Online?" at bounding box center [530, 203] width 6 height 6
checkbox input "false"
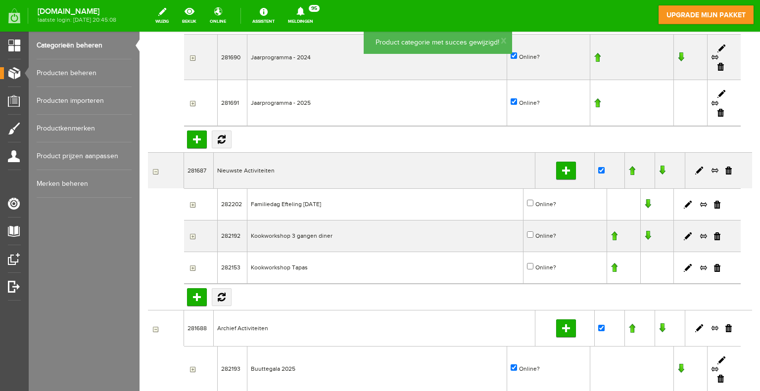
scroll to position [0, 0]
click at [561, 167] on input "Subcategorie toevoegen" at bounding box center [566, 171] width 20 height 18
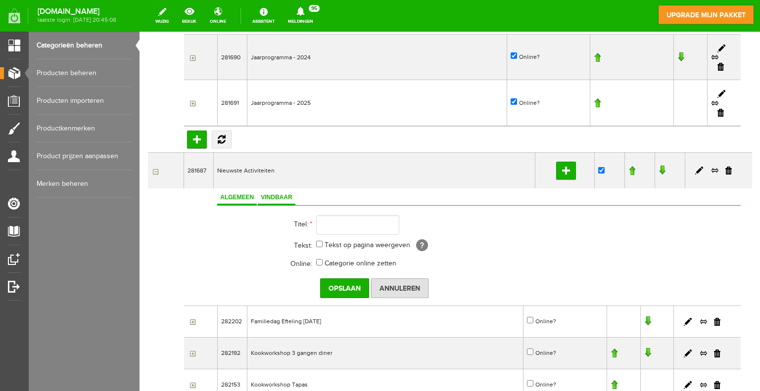
click at [285, 194] on span "Vindbaar" at bounding box center [276, 197] width 37 height 7
click at [239, 196] on link "Algemeen" at bounding box center [237, 198] width 40 height 14
click at [421, 281] on input "Annuleren" at bounding box center [399, 288] width 57 height 20
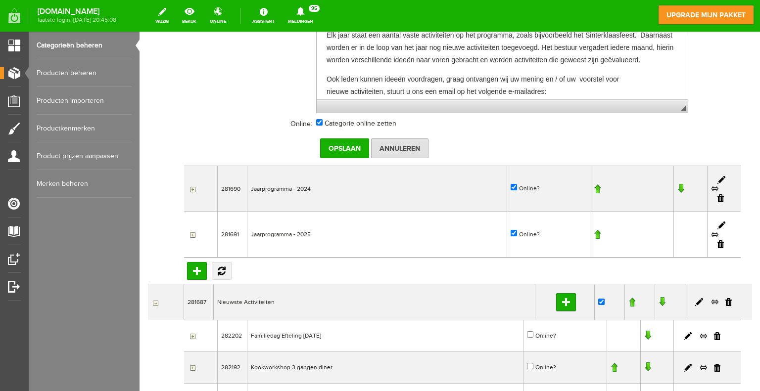
scroll to position [297, 0]
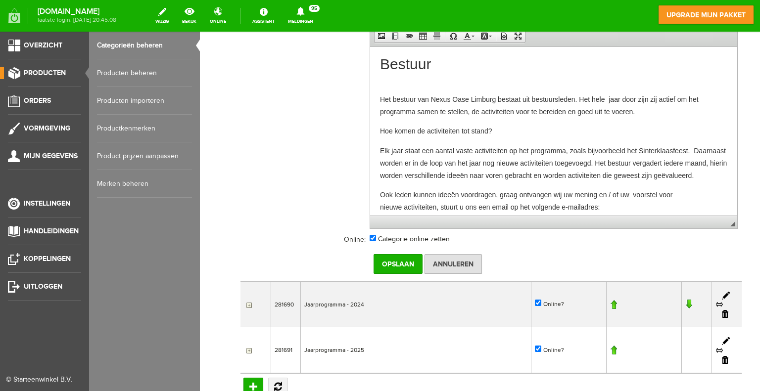
click at [117, 72] on link "Producten beheren" at bounding box center [144, 73] width 95 height 28
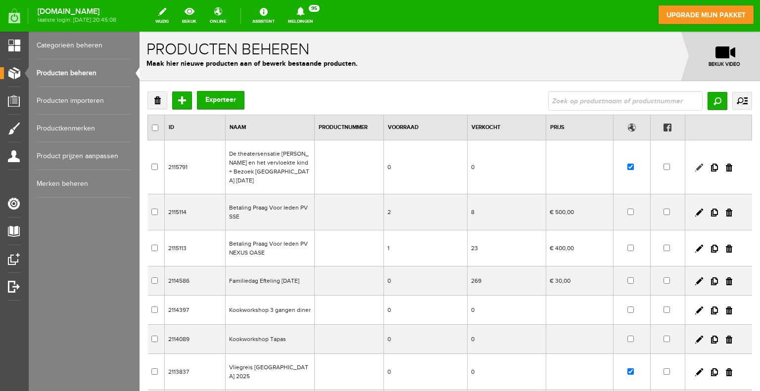
click at [695, 164] on link at bounding box center [699, 168] width 8 height 8
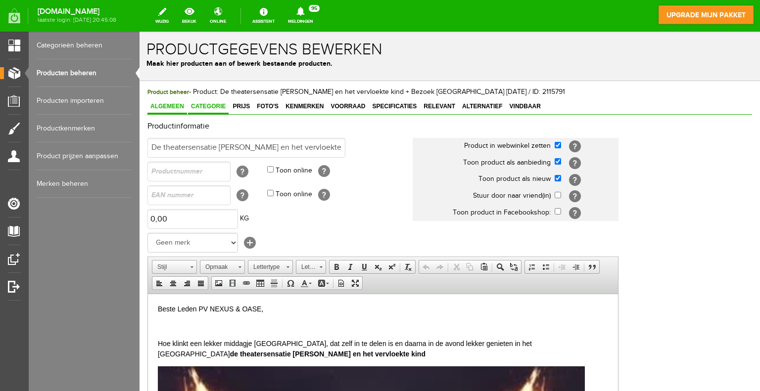
click at [216, 104] on span "Categorie" at bounding box center [208, 106] width 41 height 7
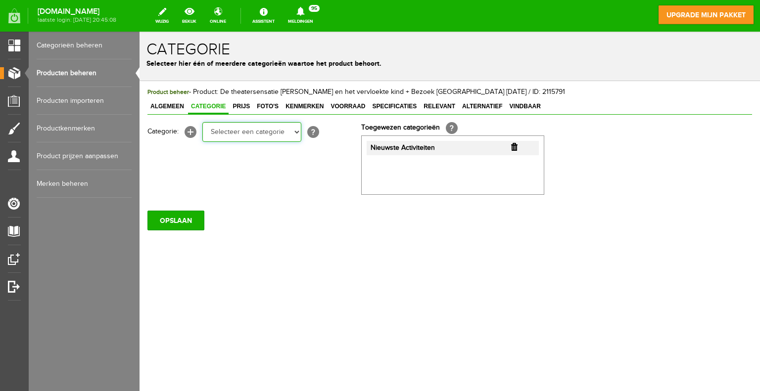
click at [296, 132] on select "Selecteer een categorie NEXUS OASE LIMBURG Bestuur Jaarprogramma - 2024 Jaarpro…" at bounding box center [251, 132] width 99 height 20
select select "281687"
click at [202, 122] on select "Selecteer een categorie NEXUS OASE LIMBURG Bestuur Jaarprogramma - 2024 Jaarpro…" at bounding box center [251, 132] width 99 height 20
click at [419, 147] on span "Nieuwste Activiteiten" at bounding box center [402, 148] width 64 height 8
click at [297, 130] on select "Selecteer een categorie NEXUS OASE LIMBURG Bestuur Jaarprogramma - 2024 Jaarpro…" at bounding box center [251, 132] width 99 height 20
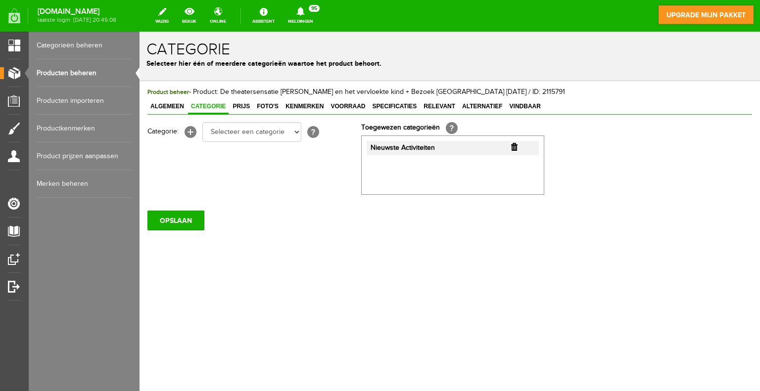
click at [444, 232] on div "Product beheer - Product: De theatersensatie [PERSON_NAME] en het vervloekte ki…" at bounding box center [449, 192] width 620 height 223
click at [187, 129] on link "[+]" at bounding box center [190, 132] width 12 height 12
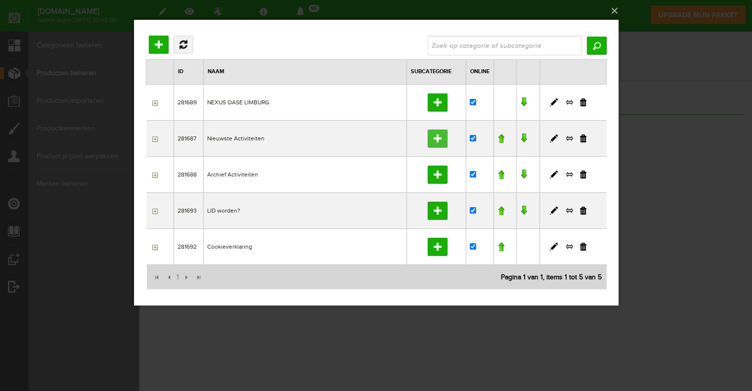
click at [440, 138] on input "Subcategorie toevoegen" at bounding box center [437, 139] width 20 height 18
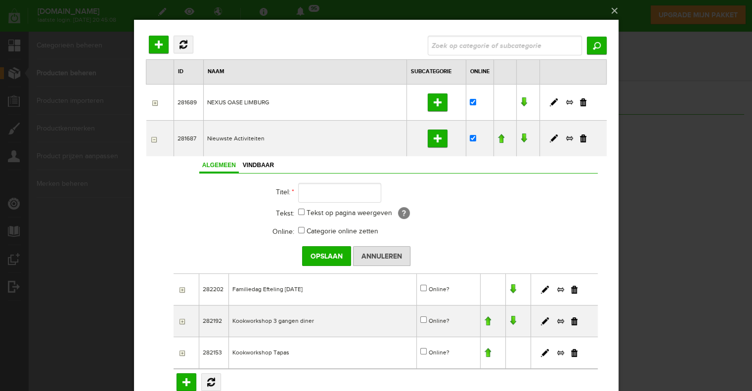
click at [154, 138] on input "button" at bounding box center [153, 139] width 8 height 8
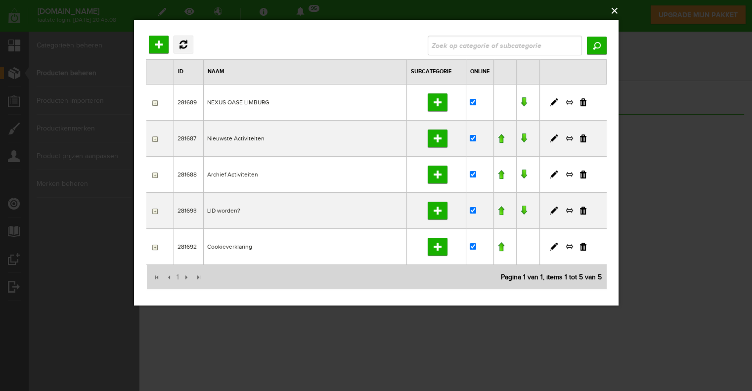
click at [616, 9] on button "×" at bounding box center [379, 11] width 485 height 22
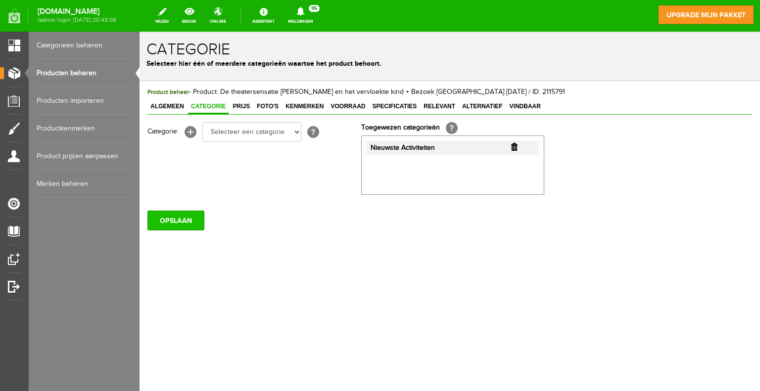
click at [178, 219] on input "OPSLAAN" at bounding box center [175, 221] width 57 height 20
click at [77, 72] on link "Producten beheren" at bounding box center [84, 73] width 95 height 28
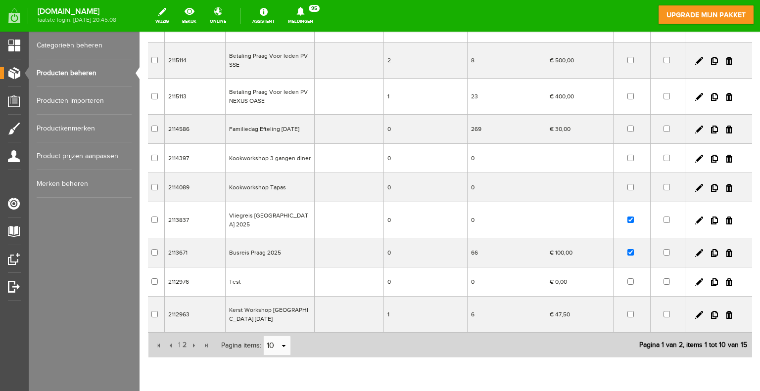
scroll to position [184, 0]
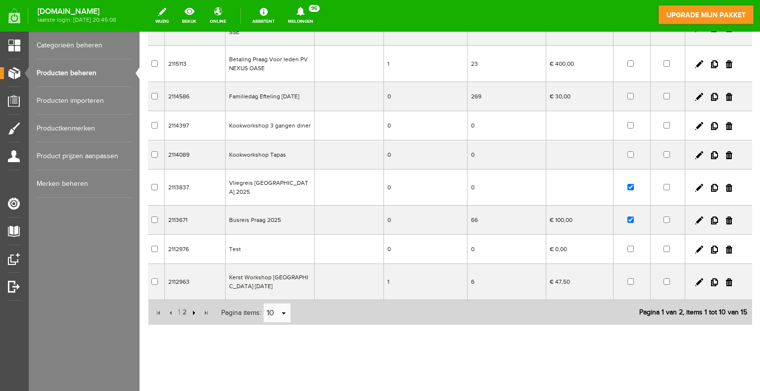
click at [193, 308] on input "button" at bounding box center [192, 313] width 11 height 11
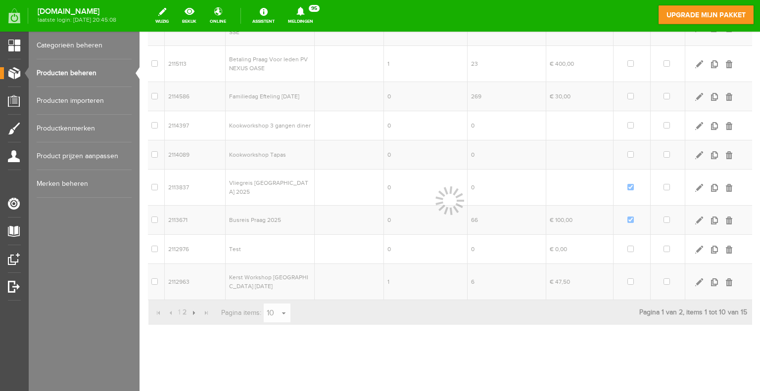
scroll to position [15, 0]
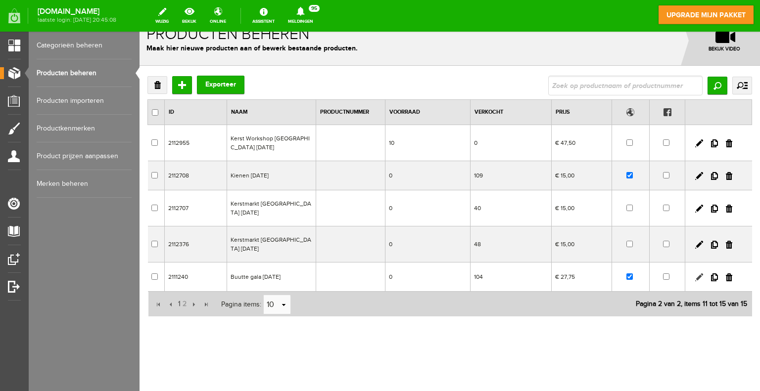
click at [695, 275] on link at bounding box center [699, 277] width 8 height 8
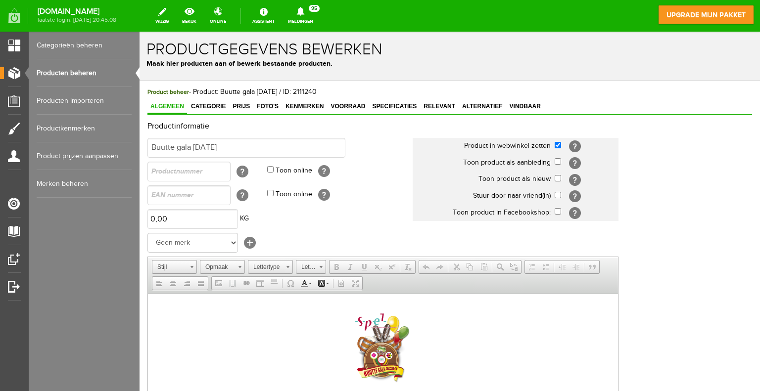
scroll to position [0, 0]
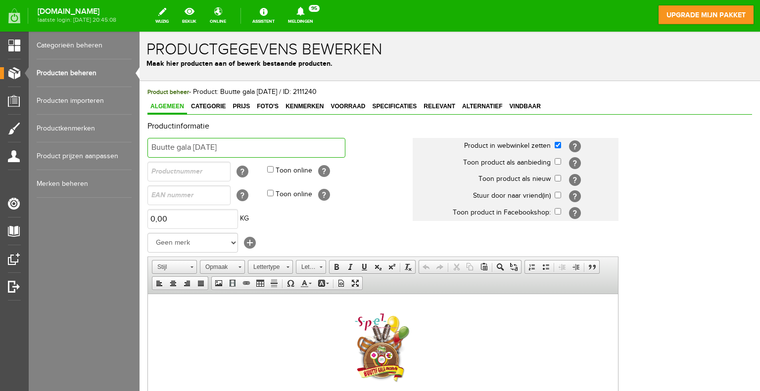
drag, startPoint x: 200, startPoint y: 146, endPoint x: 194, endPoint y: 146, distance: 6.0
click at [194, 146] on input "Buutte gala [DATE]" at bounding box center [246, 148] width 198 height 20
drag, startPoint x: 249, startPoint y: 148, endPoint x: 239, endPoint y: 144, distance: 10.8
click at [239, 144] on input "Buutte gala [DATE]" at bounding box center [246, 148] width 198 height 20
type input "Buutte gala [DATE]"
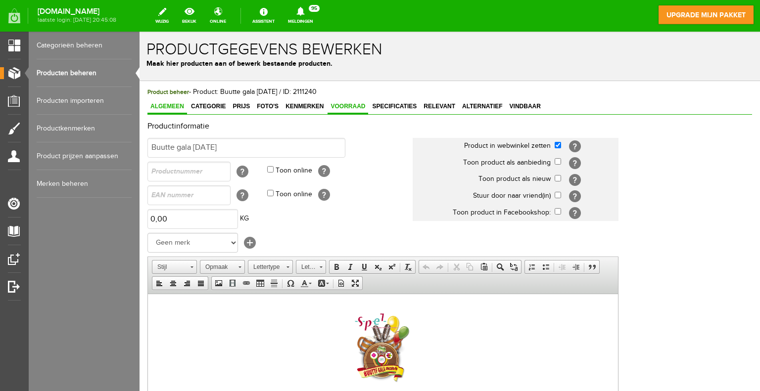
click at [343, 109] on span "Voorraad" at bounding box center [347, 106] width 41 height 7
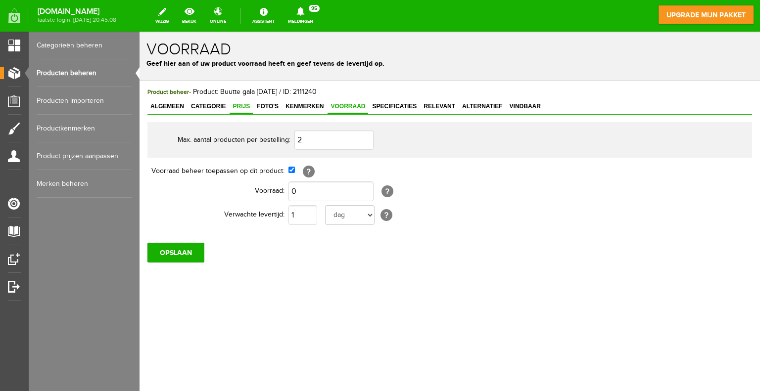
click at [245, 104] on span "Prijs" at bounding box center [240, 106] width 23 height 7
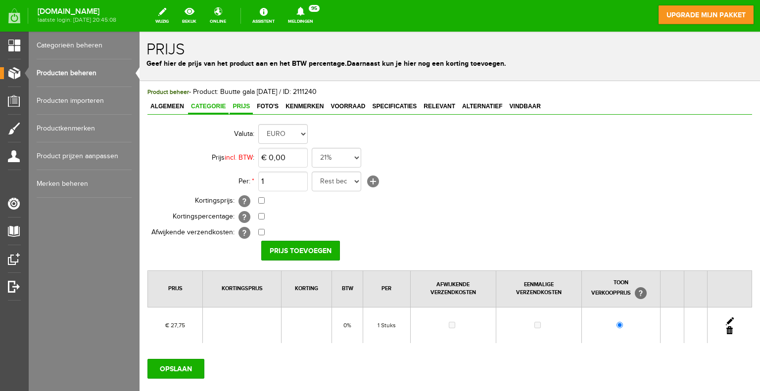
click at [216, 105] on span "Categorie" at bounding box center [208, 106] width 41 height 7
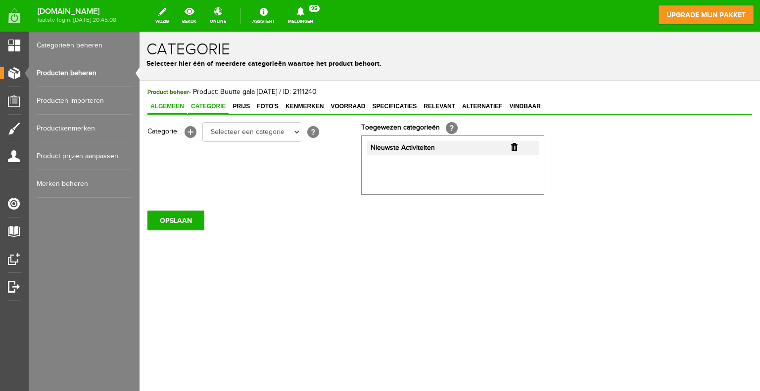
click at [168, 103] on span "Algemeen" at bounding box center [167, 106] width 40 height 7
